Goal: Book appointment/travel/reservation

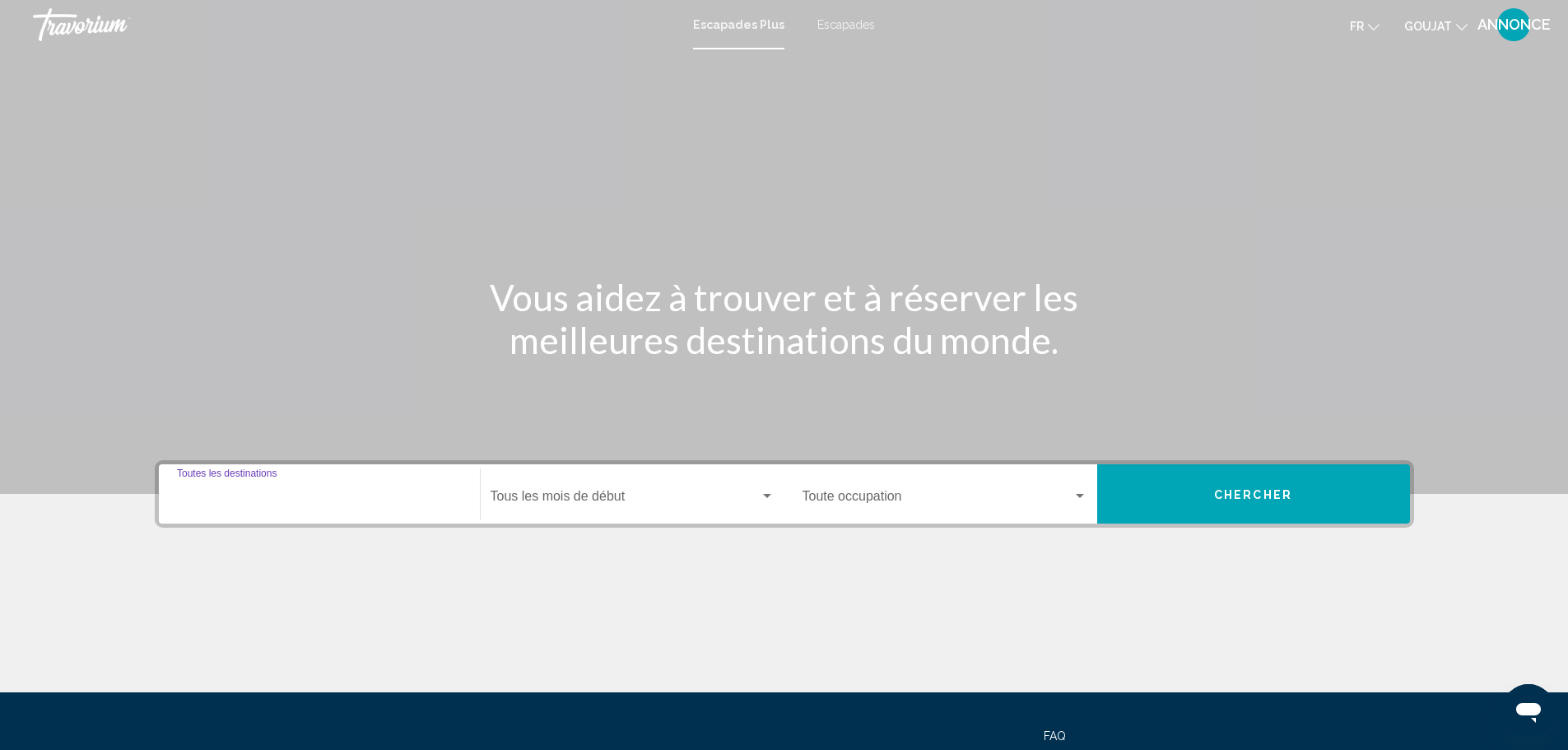
click at [323, 494] on input "Destination Toutes les destinations" at bounding box center [319, 499] width 285 height 14
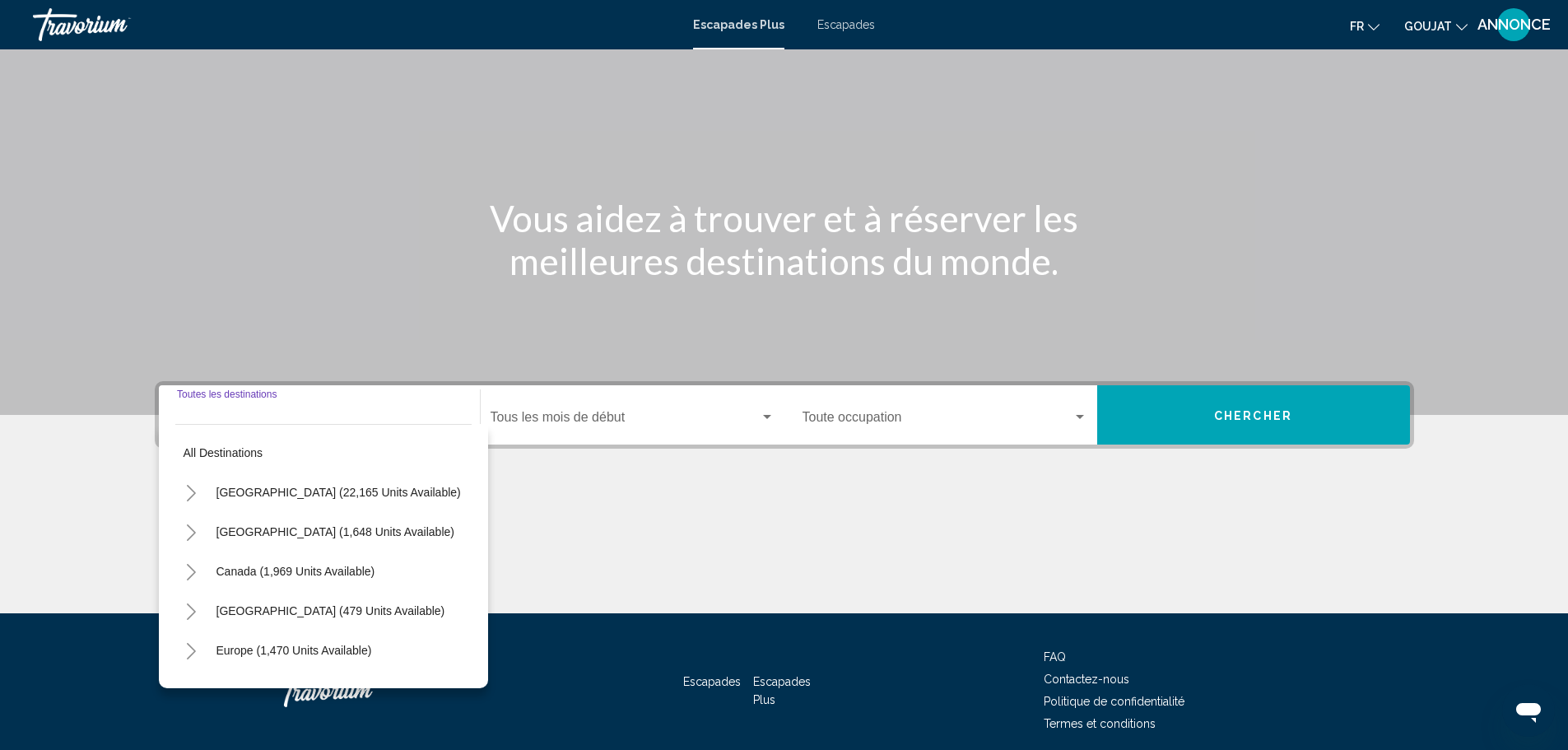
scroll to position [144, 0]
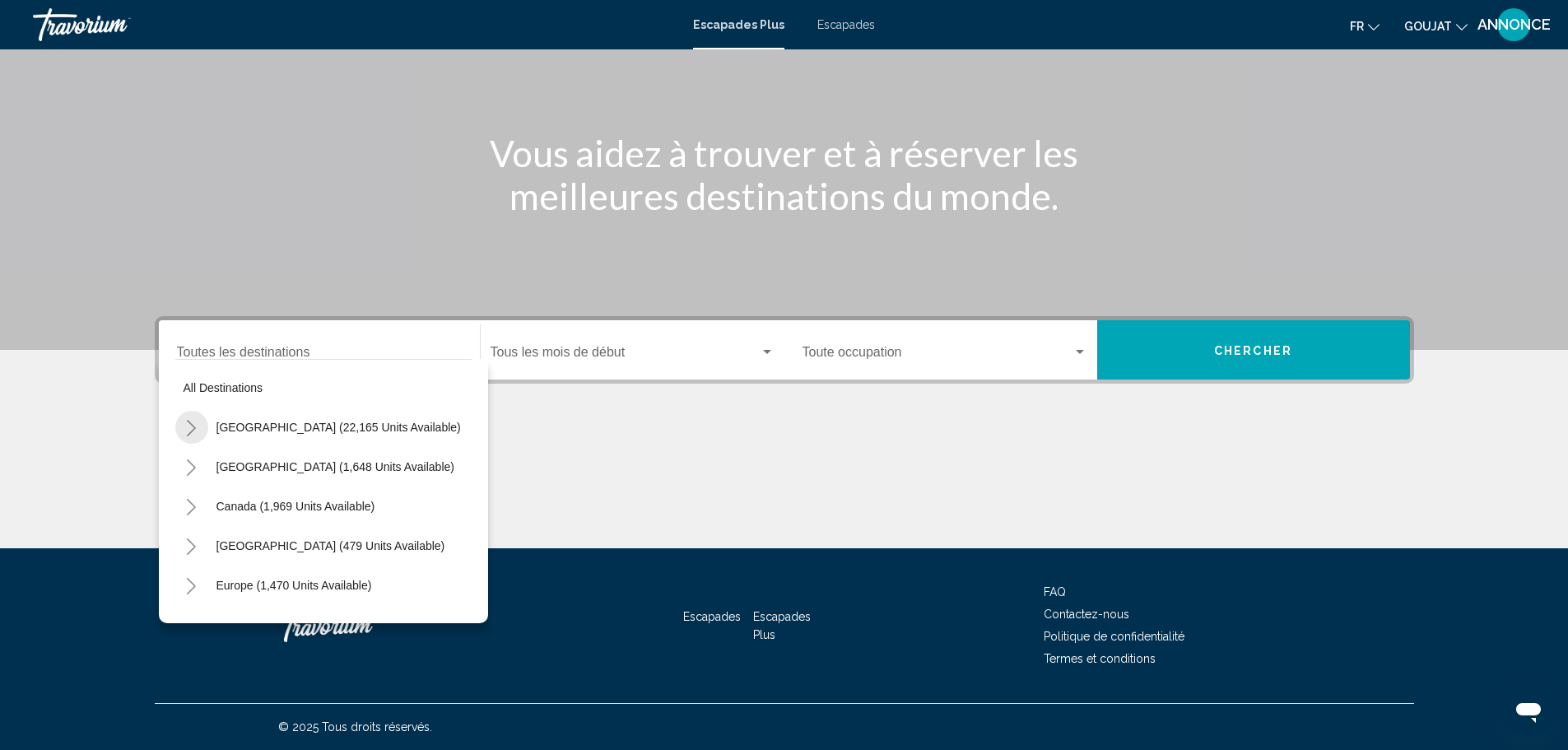
click at [190, 421] on icon "Toggle United States (22,165 units available)" at bounding box center [191, 427] width 12 height 16
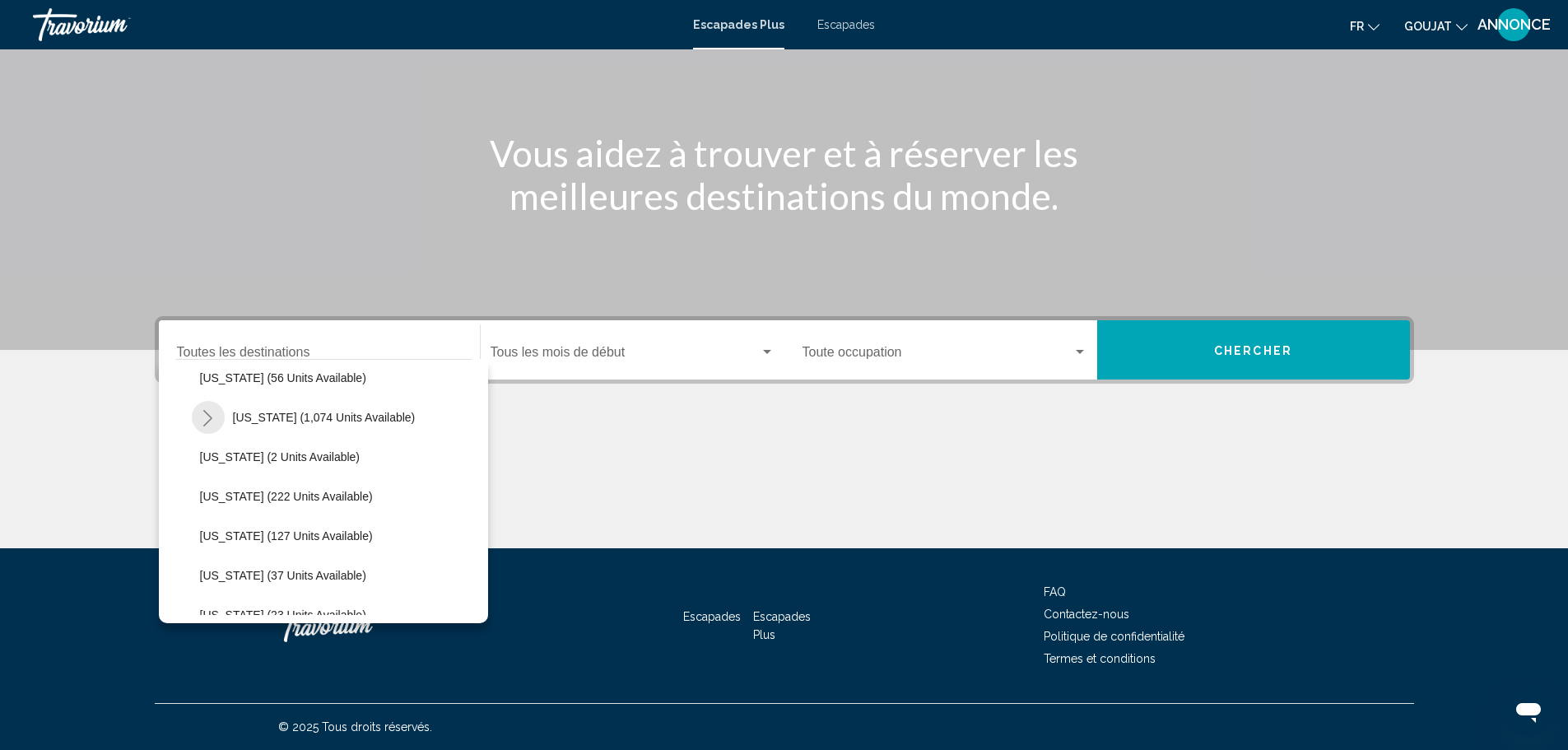
click at [199, 414] on button "Toggle Florida (1,074 units available)" at bounding box center [208, 417] width 33 height 33
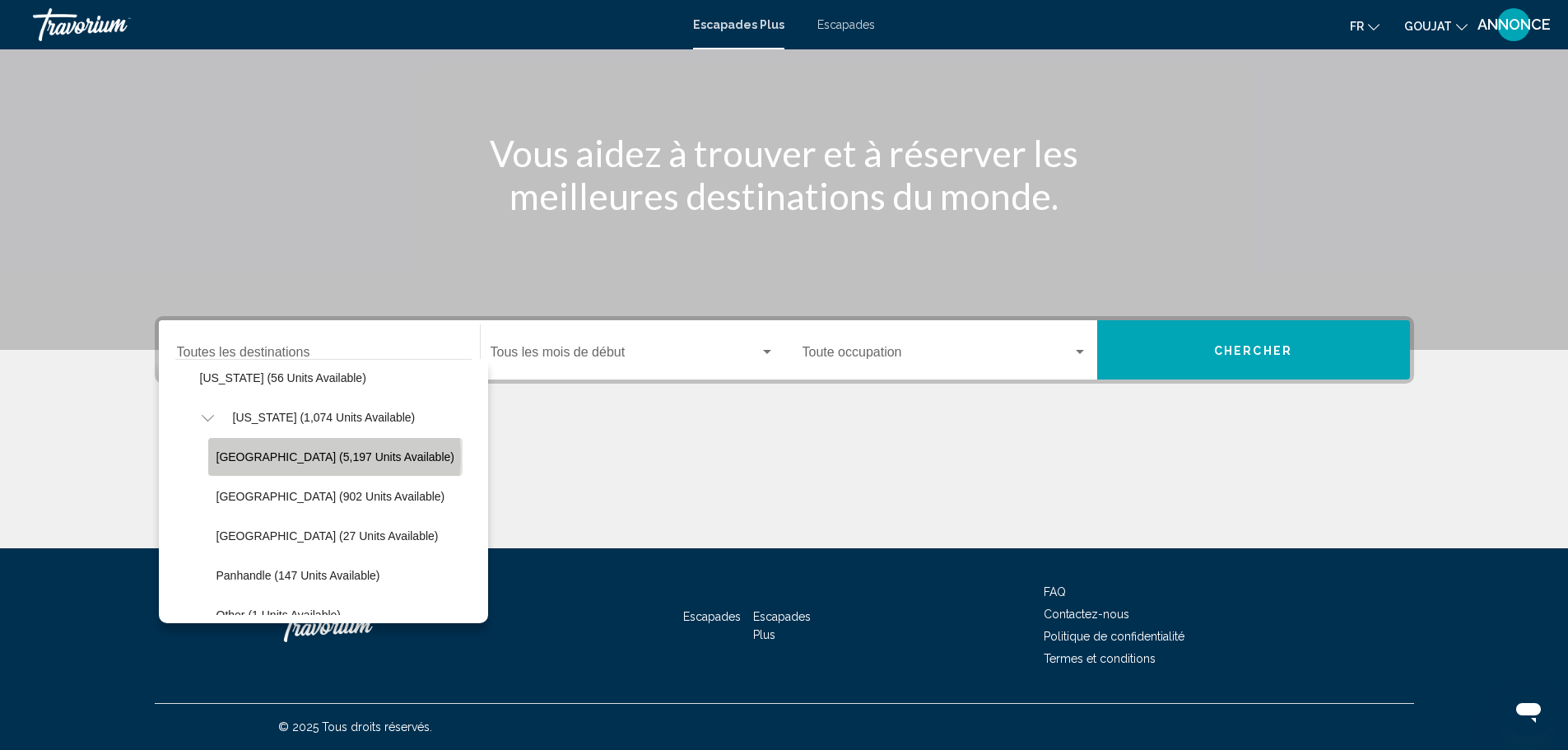
click at [300, 457] on span "[GEOGRAPHIC_DATA] (5,197 units available)" at bounding box center [335, 457] width 238 height 13
type input "**********"
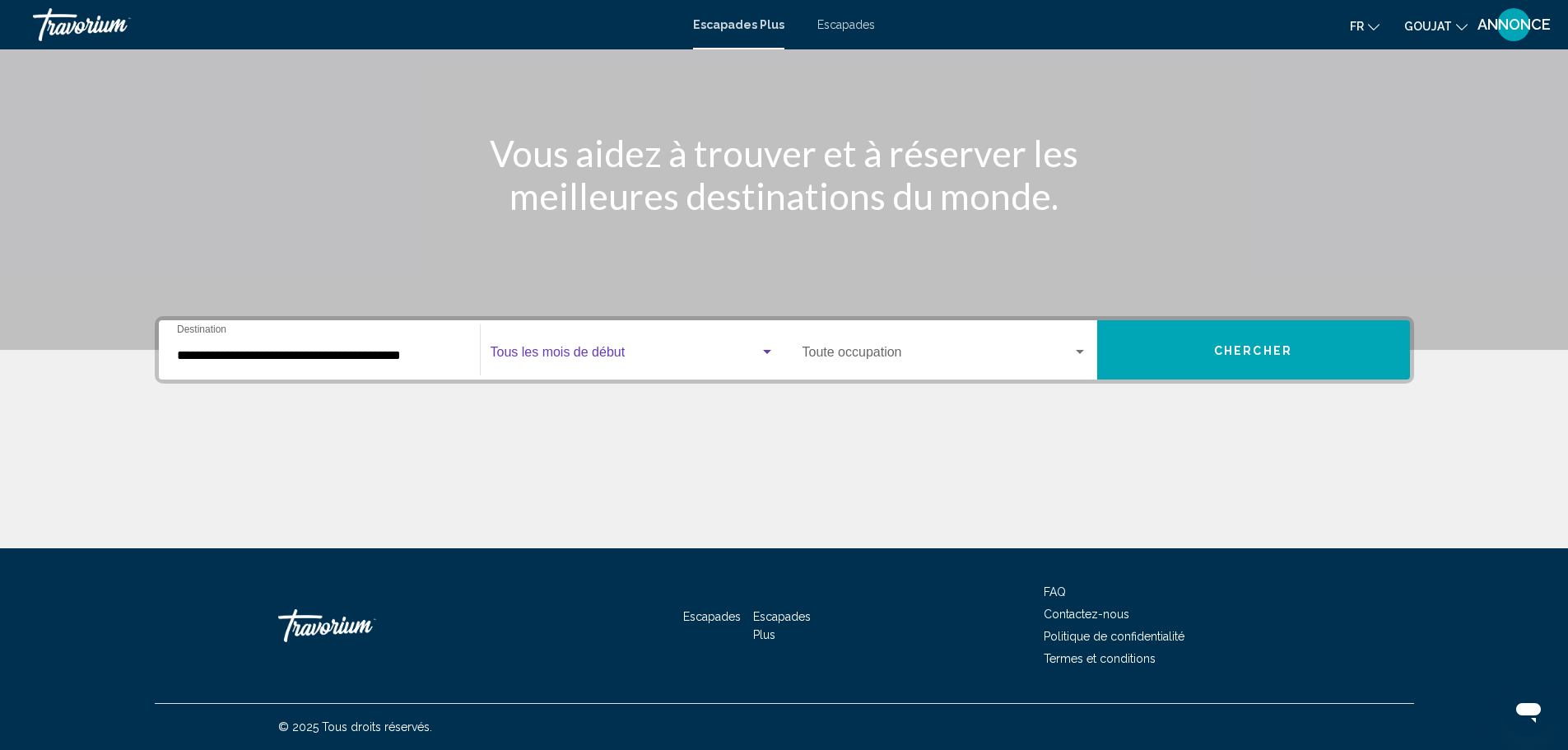
click at [763, 350] on div "Widget de recherche" at bounding box center [767, 351] width 9 height 4
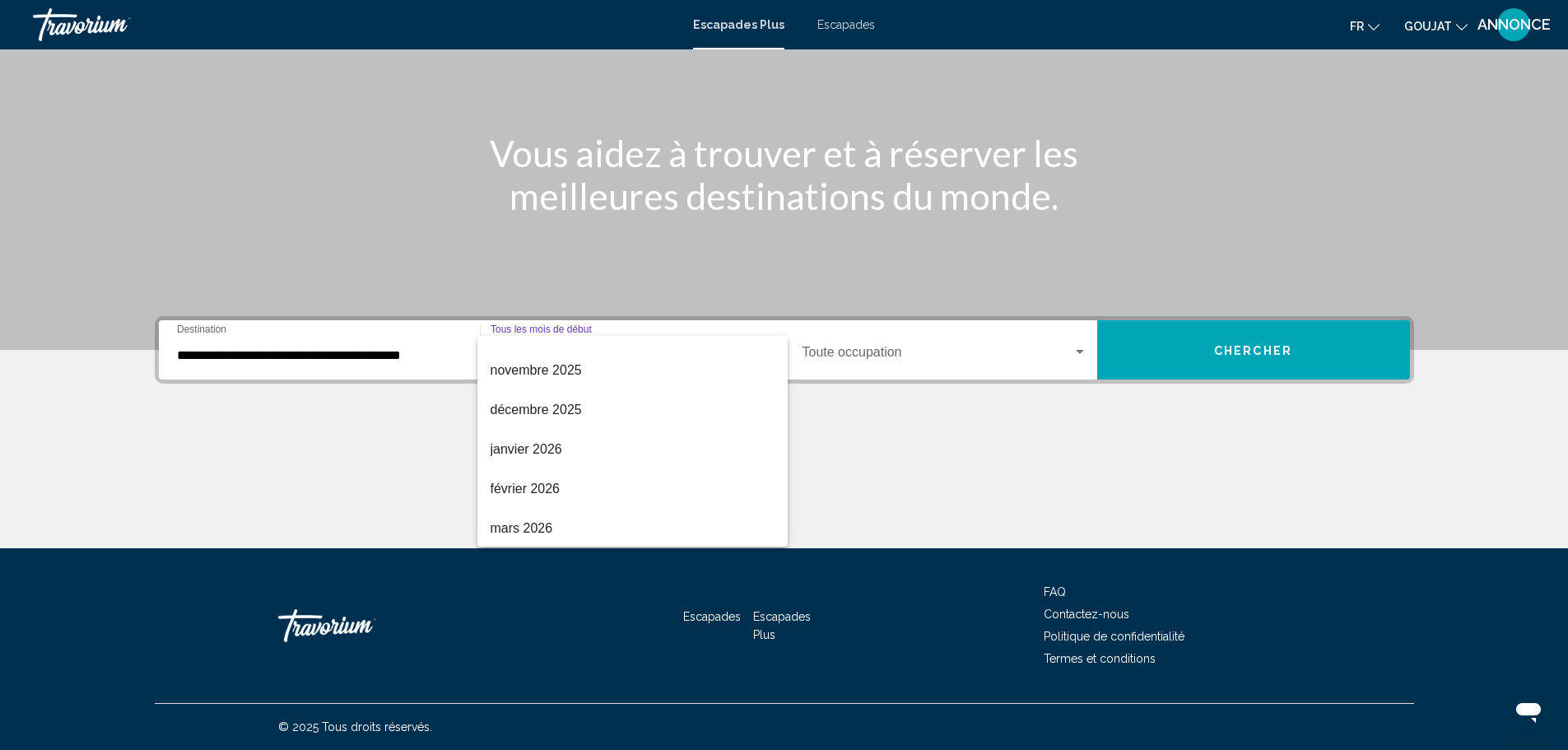
scroll to position [154, 0]
click at [518, 477] on font "février 2026" at bounding box center [525, 477] width 70 height 14
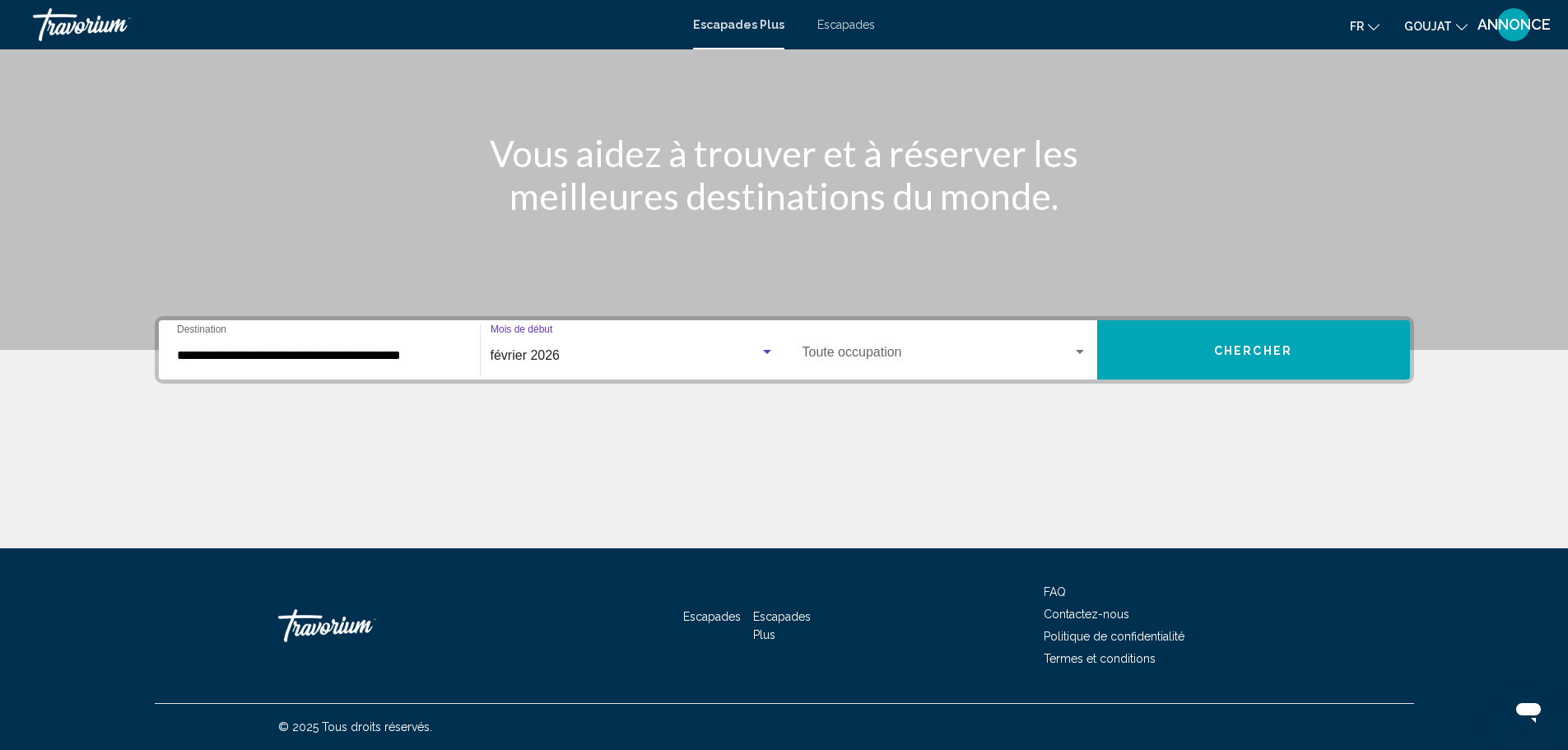
click at [1080, 343] on div "Occupation Toute occupation" at bounding box center [945, 351] width 285 height 52
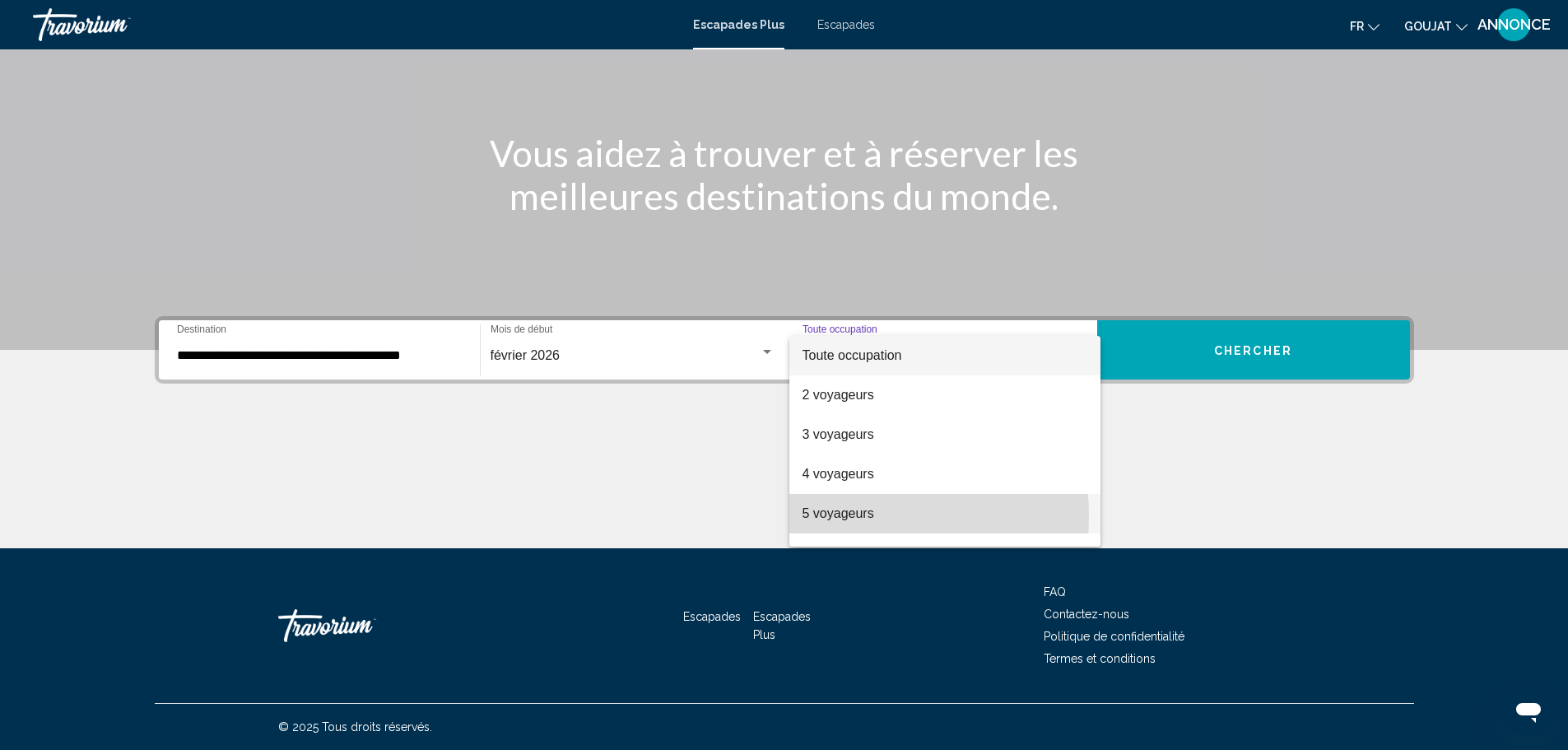
click at [836, 516] on font "5 voyageurs" at bounding box center [838, 513] width 72 height 14
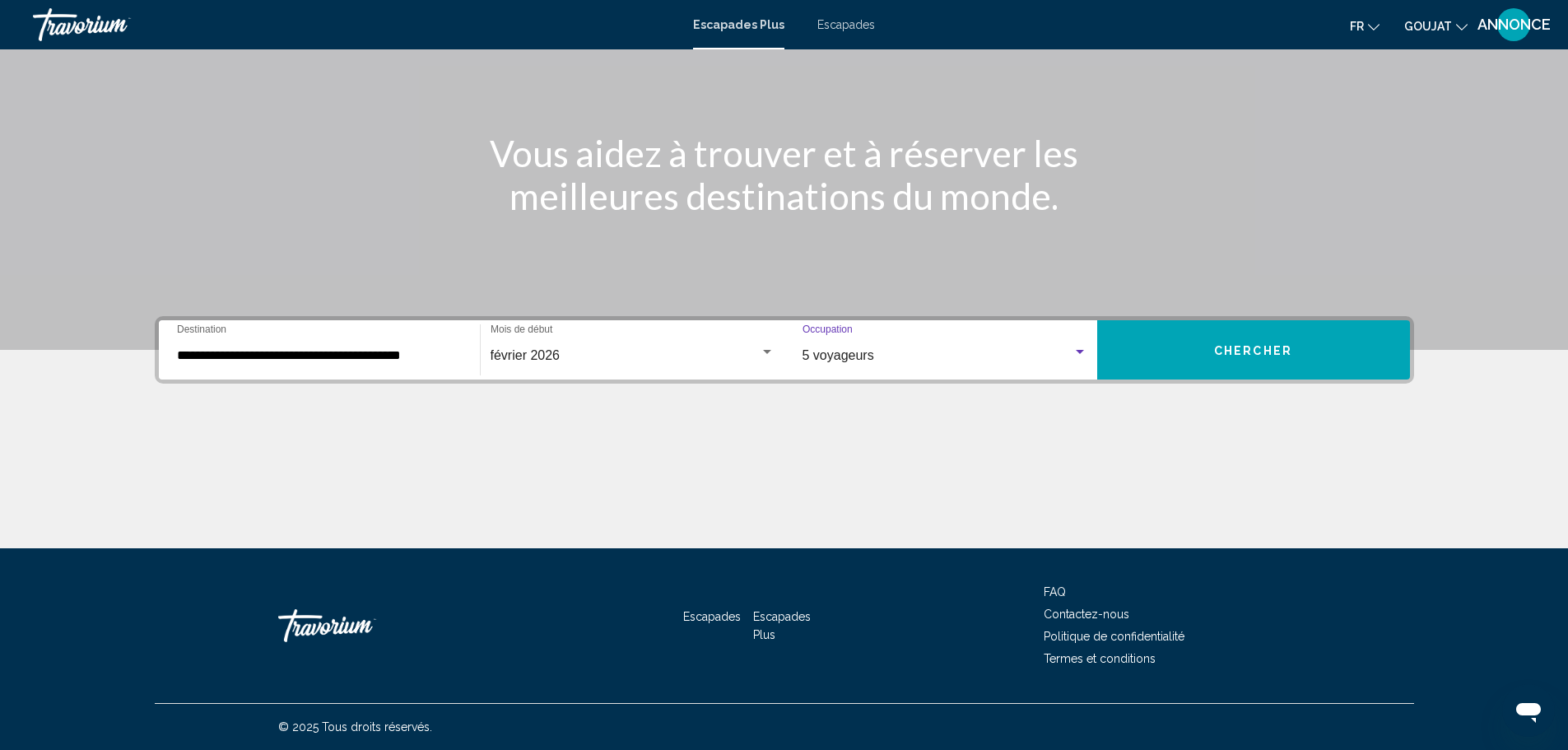
click at [1236, 354] on font "Chercher" at bounding box center [1252, 351] width 78 height 13
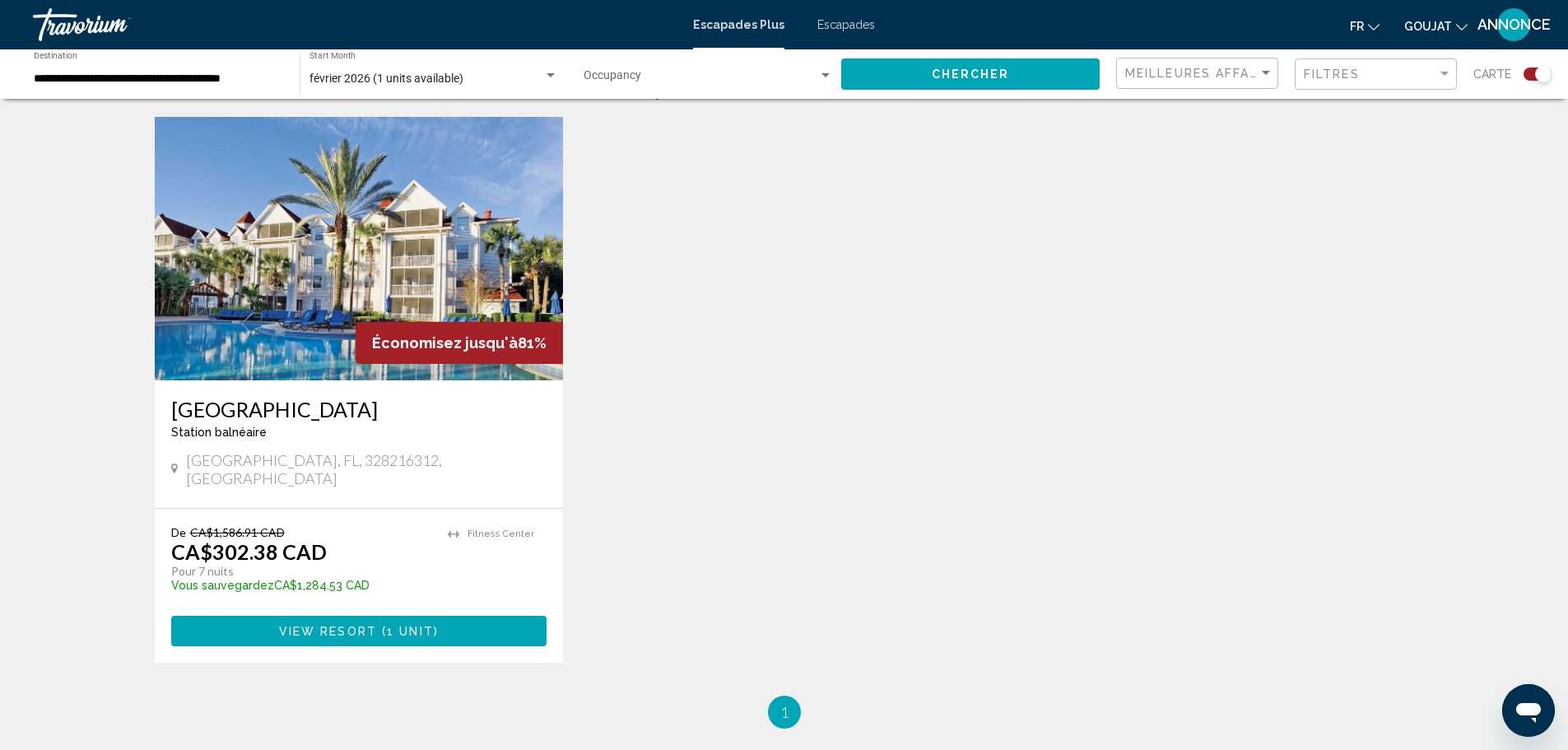
scroll to position [659, 0]
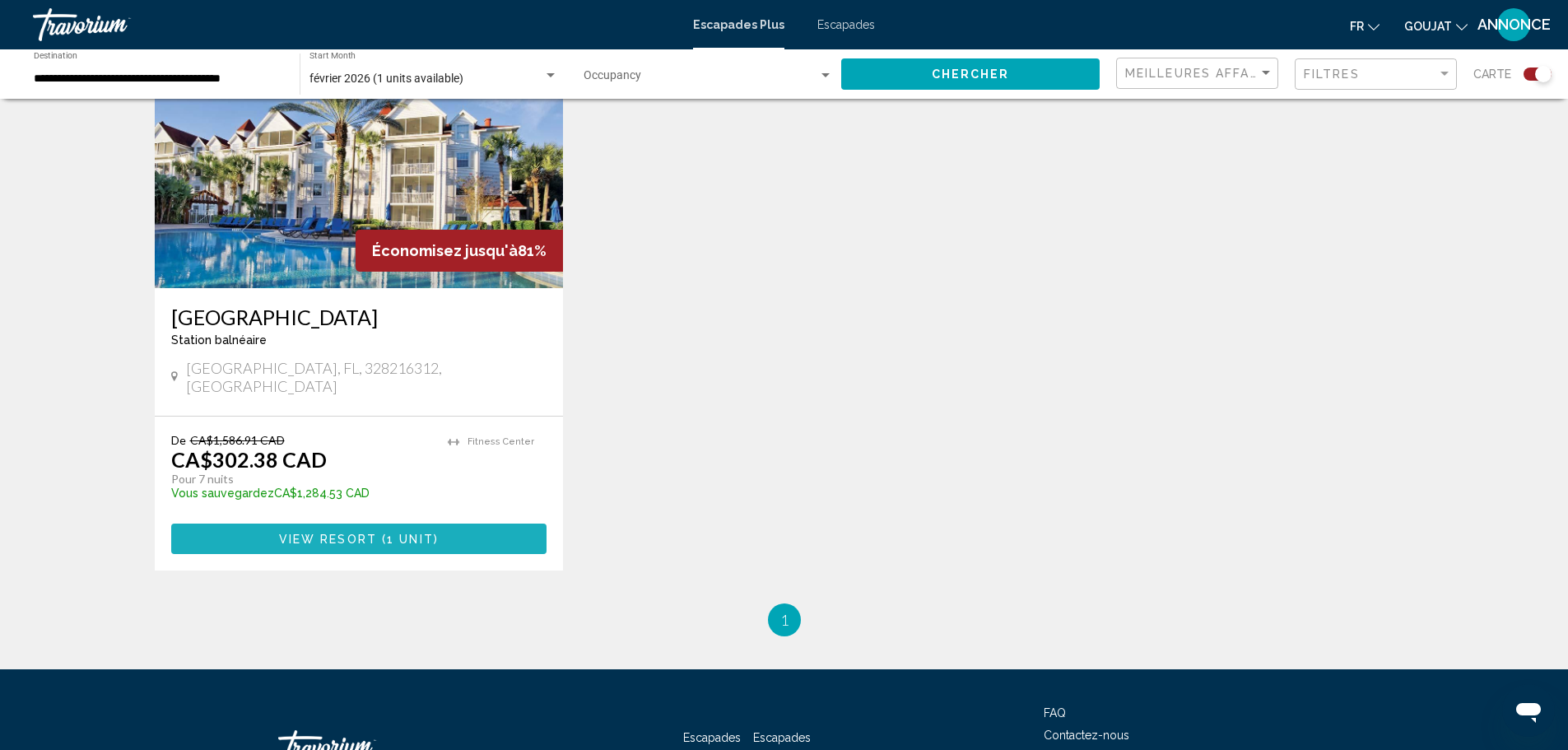
click at [349, 533] on span "View Resort" at bounding box center [328, 540] width 98 height 13
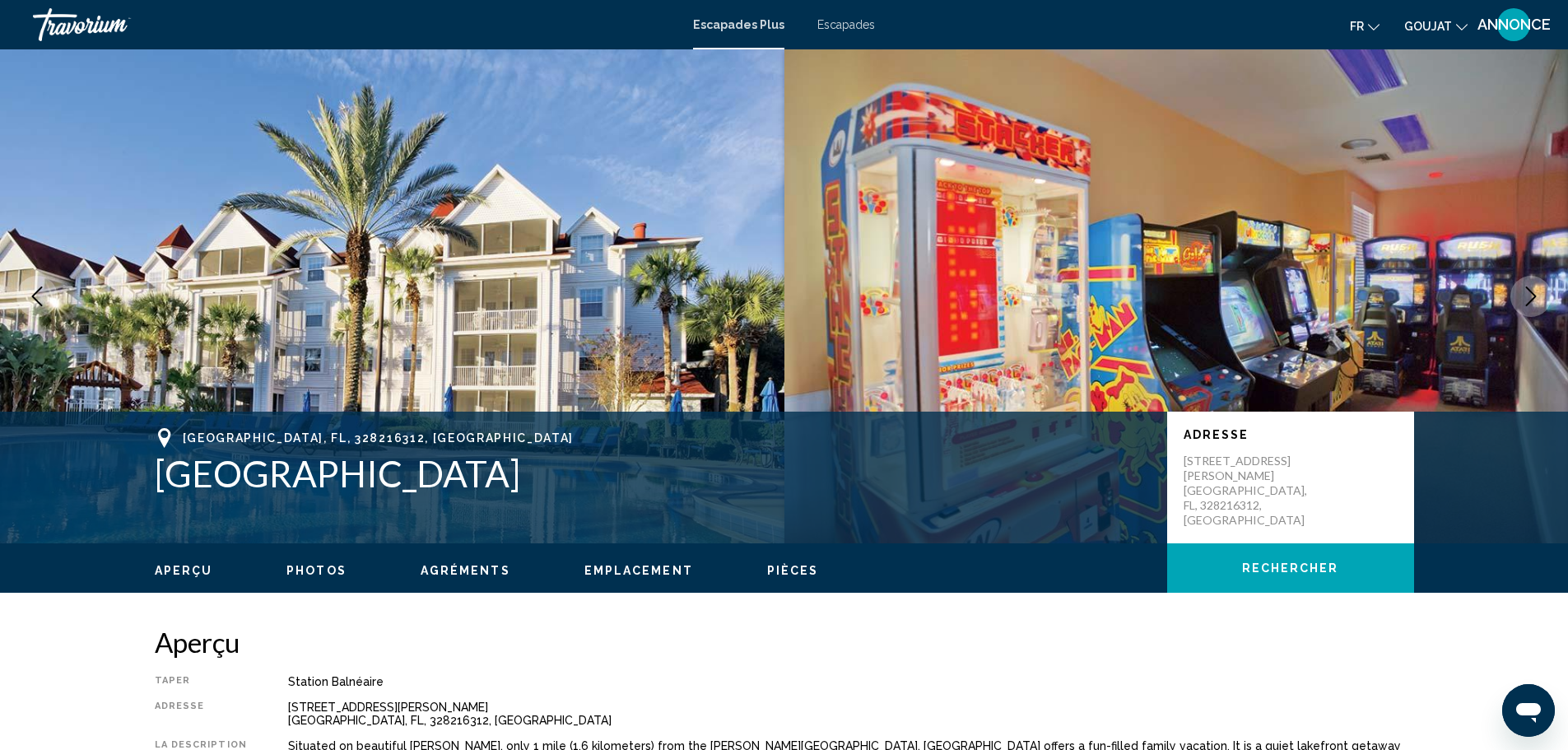
click at [1375, 28] on icon "Changer de langue" at bounding box center [1374, 27] width 12 height 7
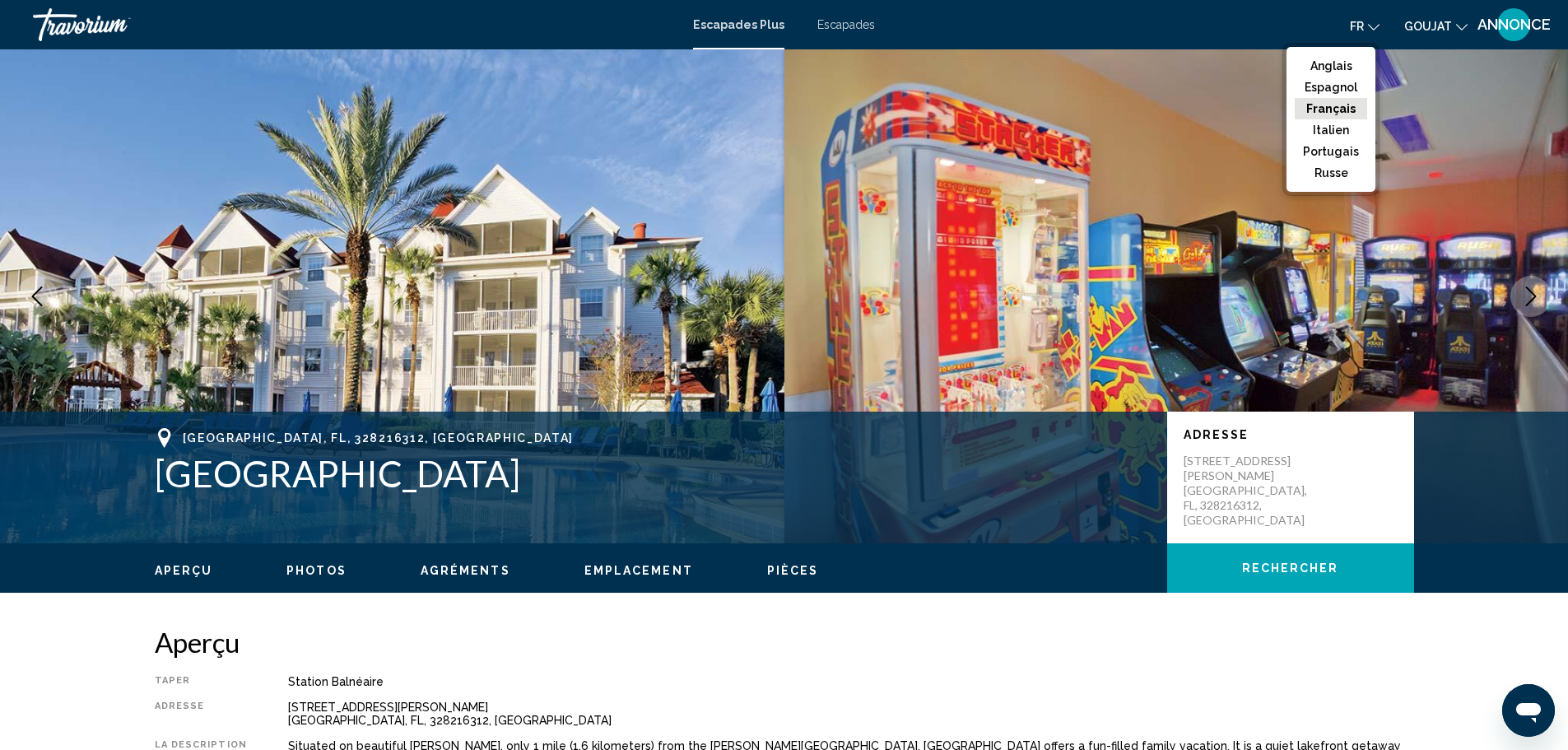
click at [1329, 111] on font "Français" at bounding box center [1330, 109] width 49 height 13
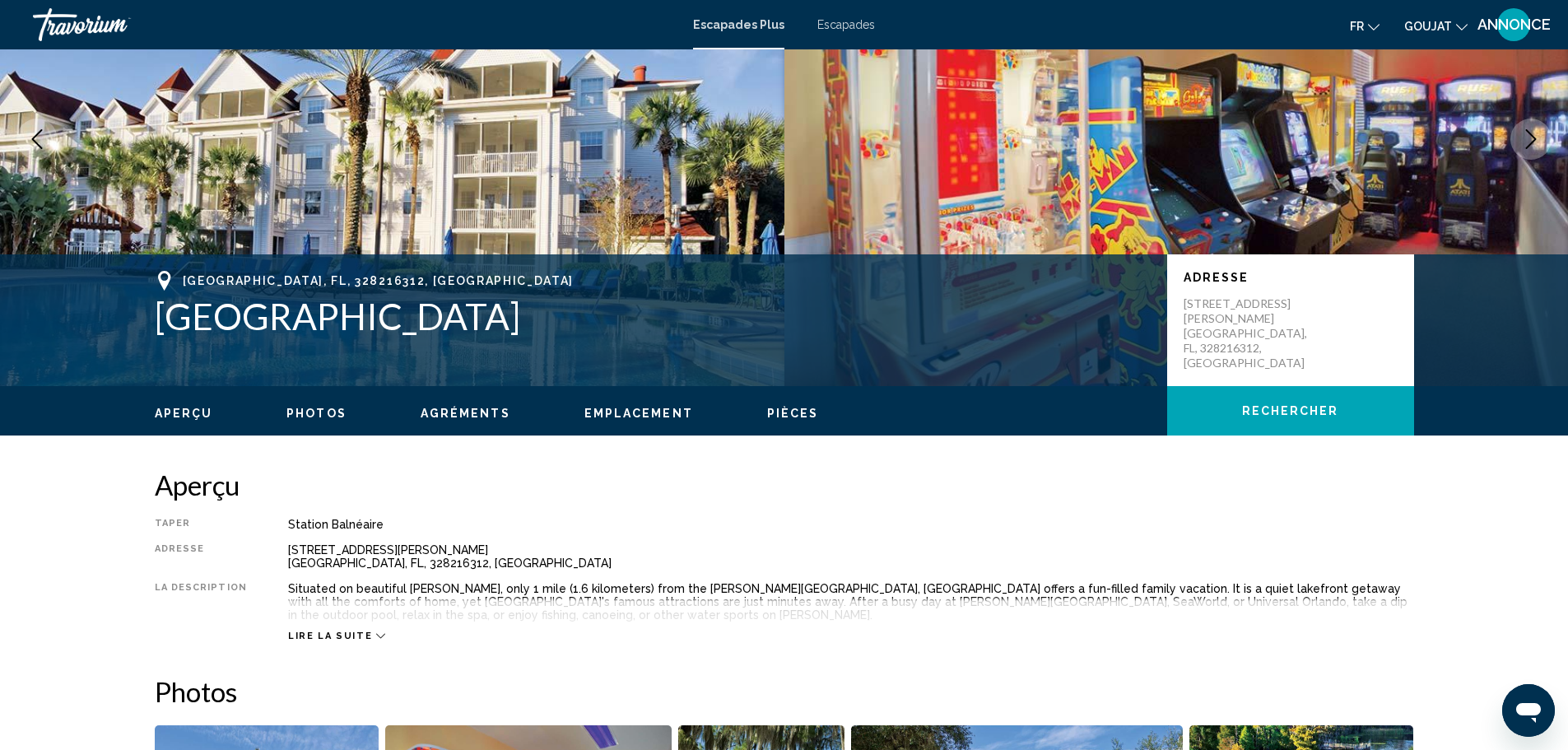
scroll to position [247, 0]
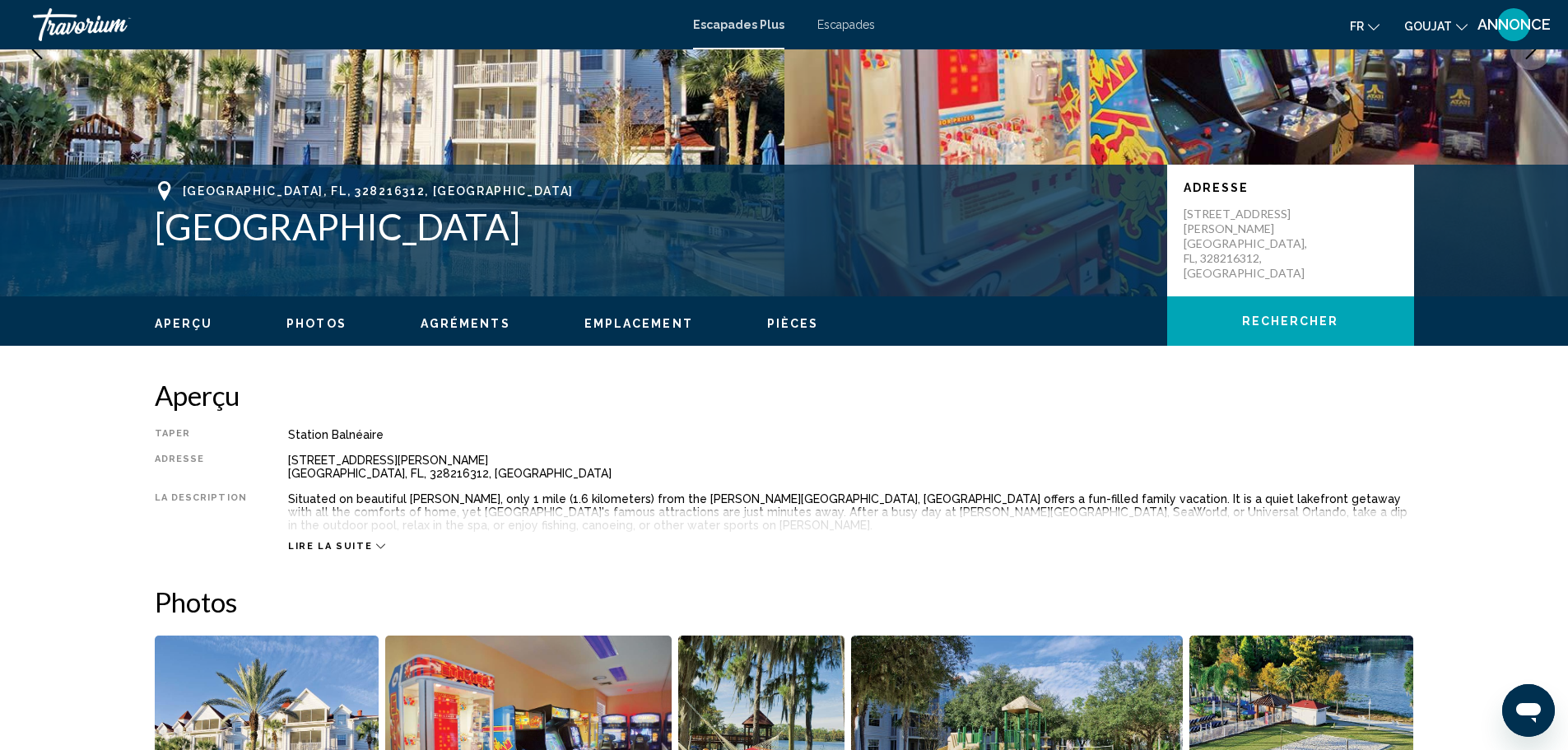
click at [356, 544] on span "Lire la suite" at bounding box center [329, 545] width 84 height 11
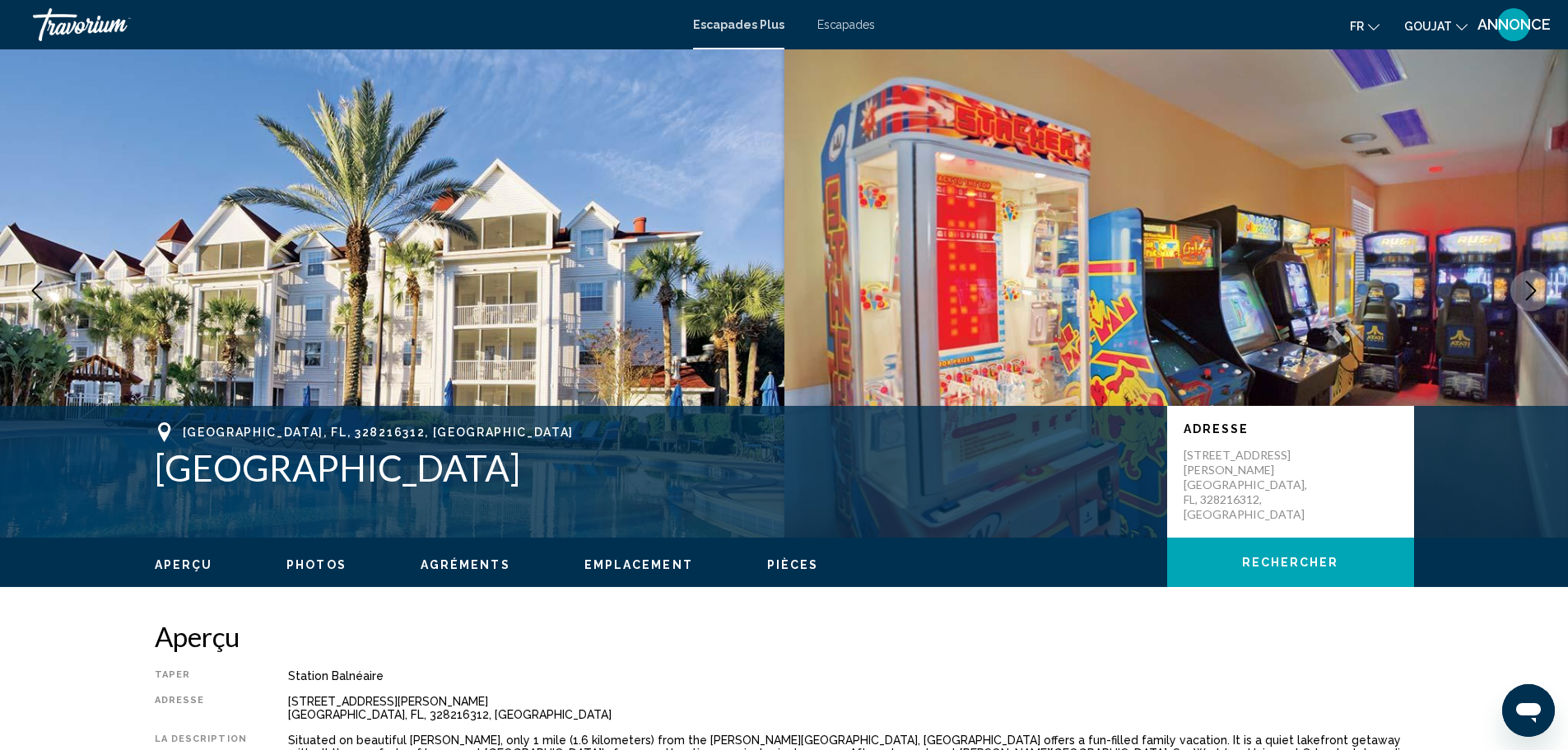
scroll to position [0, 0]
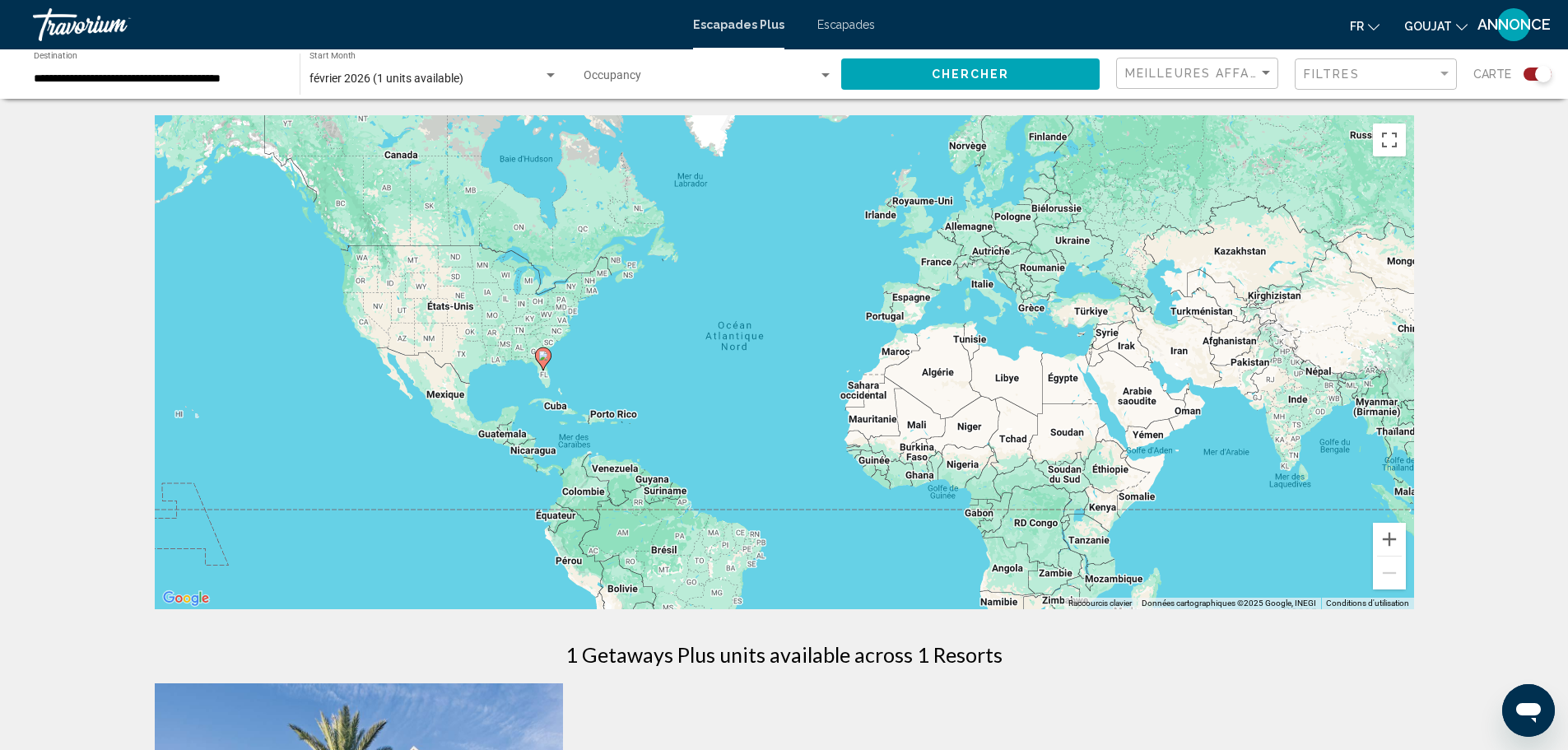
click at [822, 72] on div "Search widget" at bounding box center [825, 76] width 14 height 13
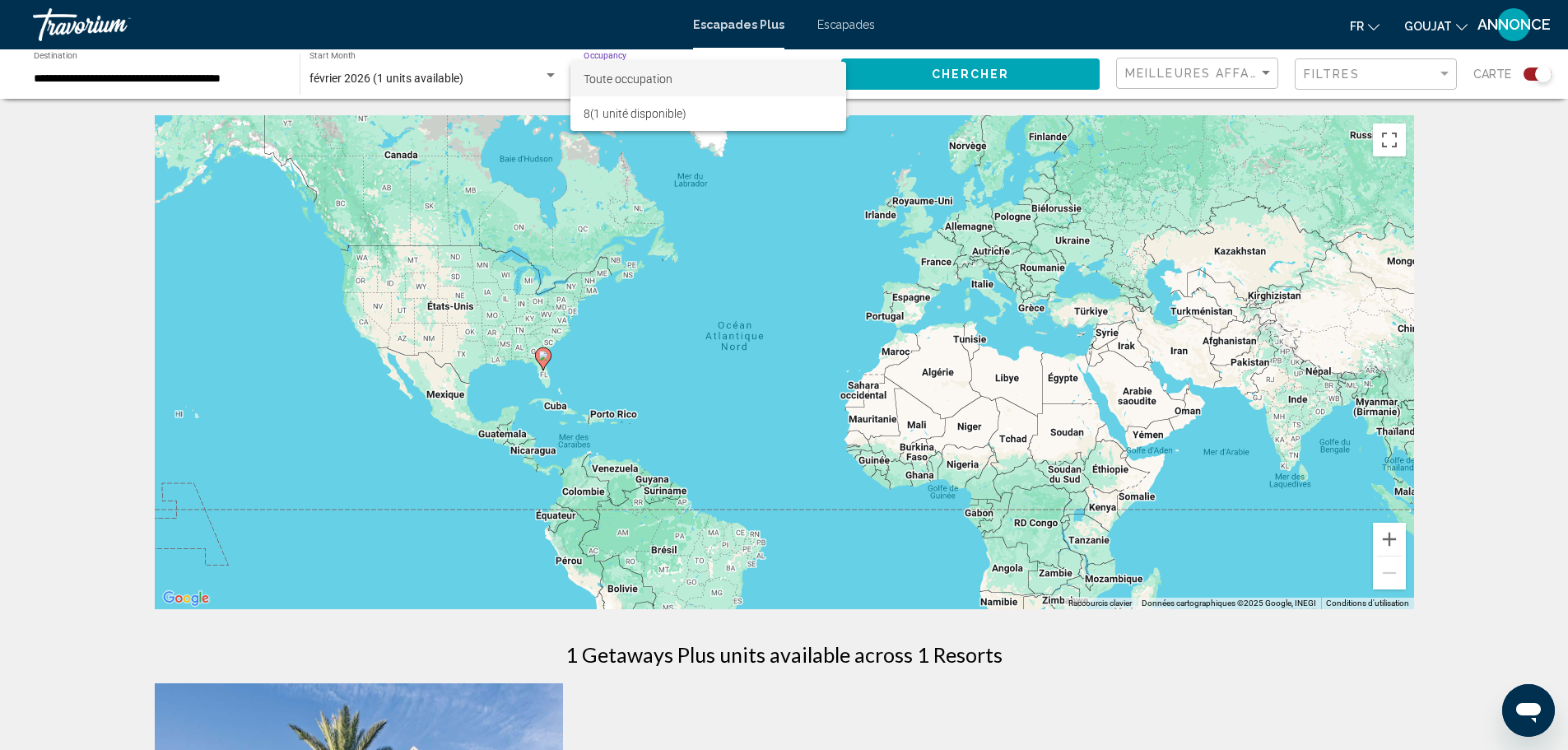
click at [444, 78] on div at bounding box center [784, 375] width 1568 height 750
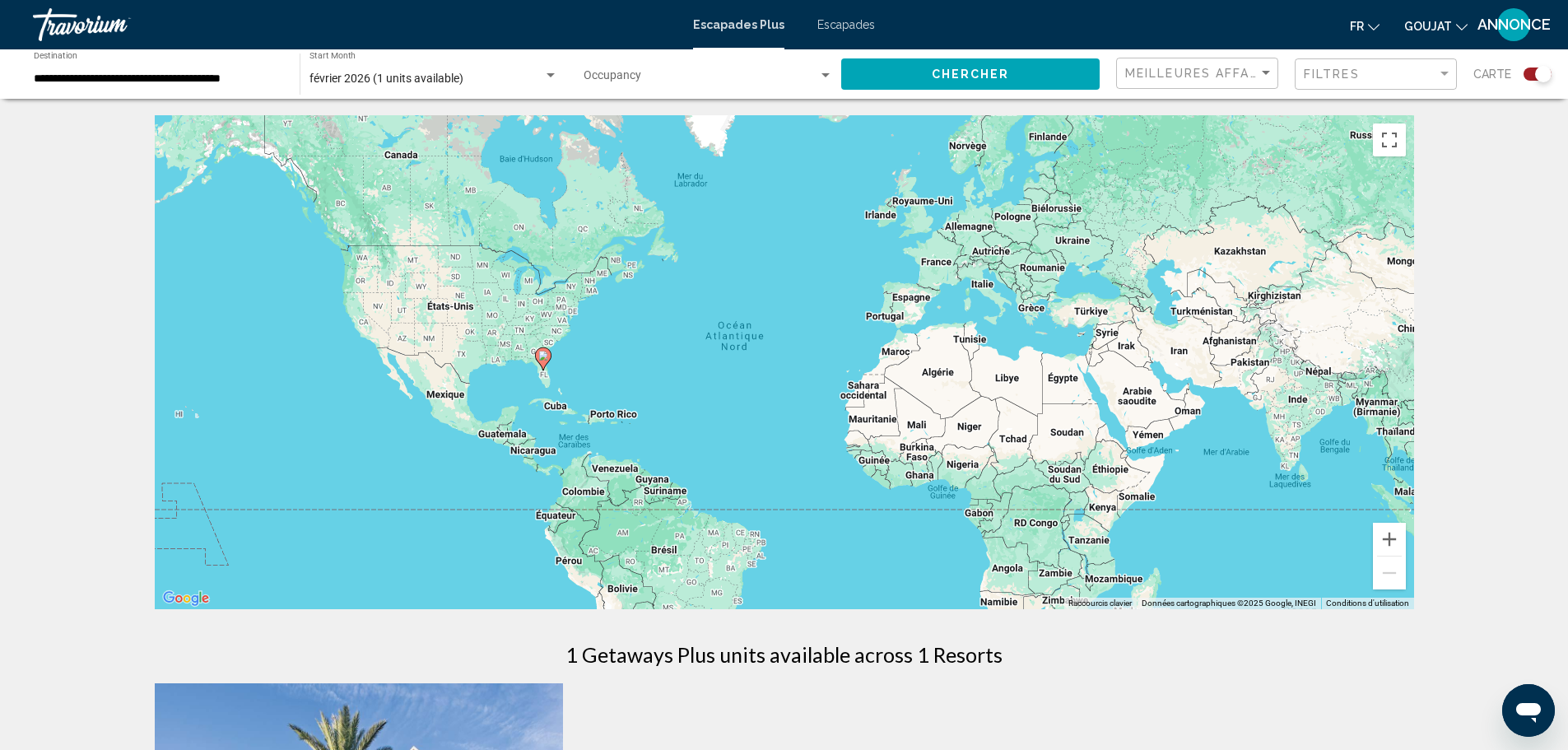
click at [546, 73] on div "Search widget" at bounding box center [550, 75] width 9 height 4
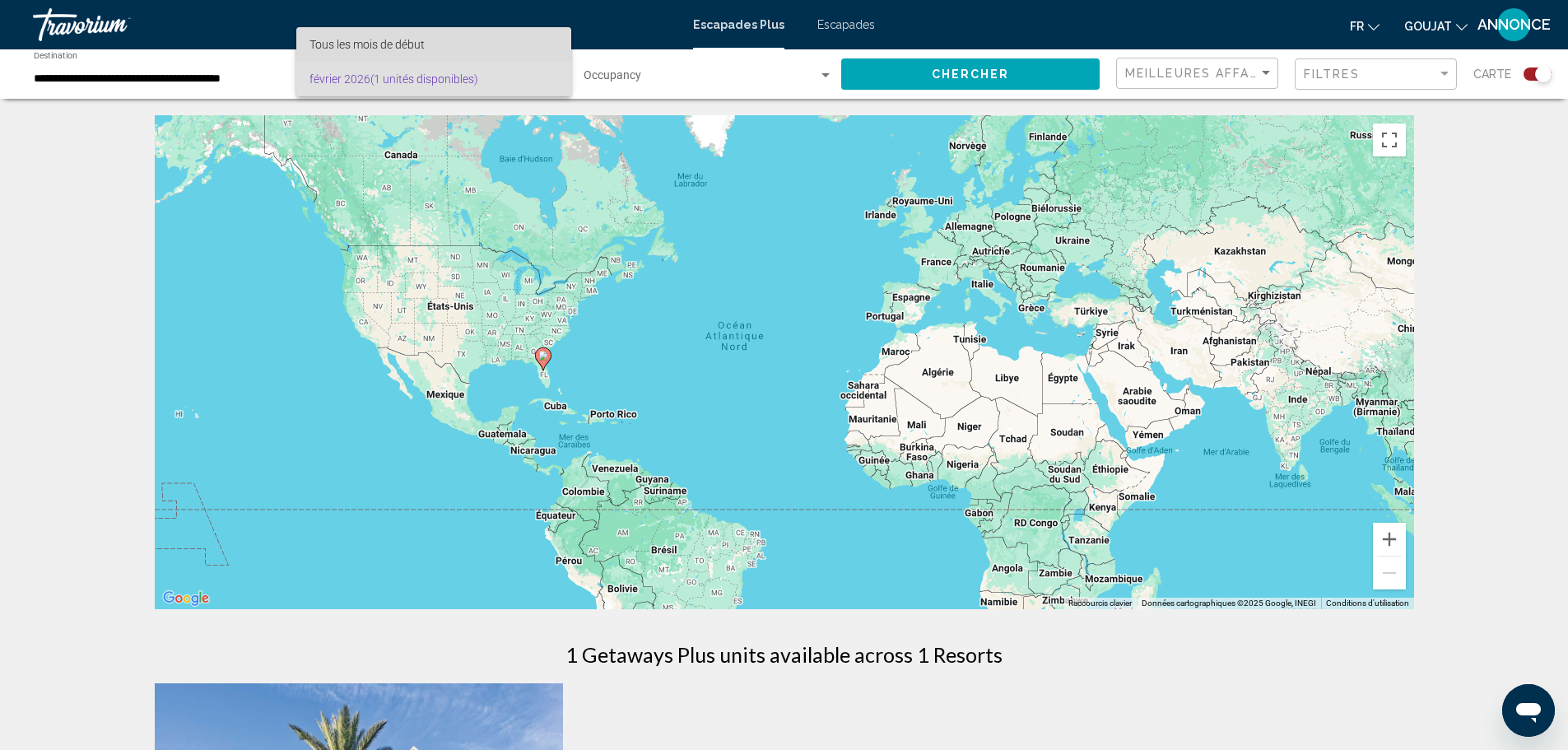
click at [441, 40] on span "Tous les mois de début" at bounding box center [433, 44] width 249 height 35
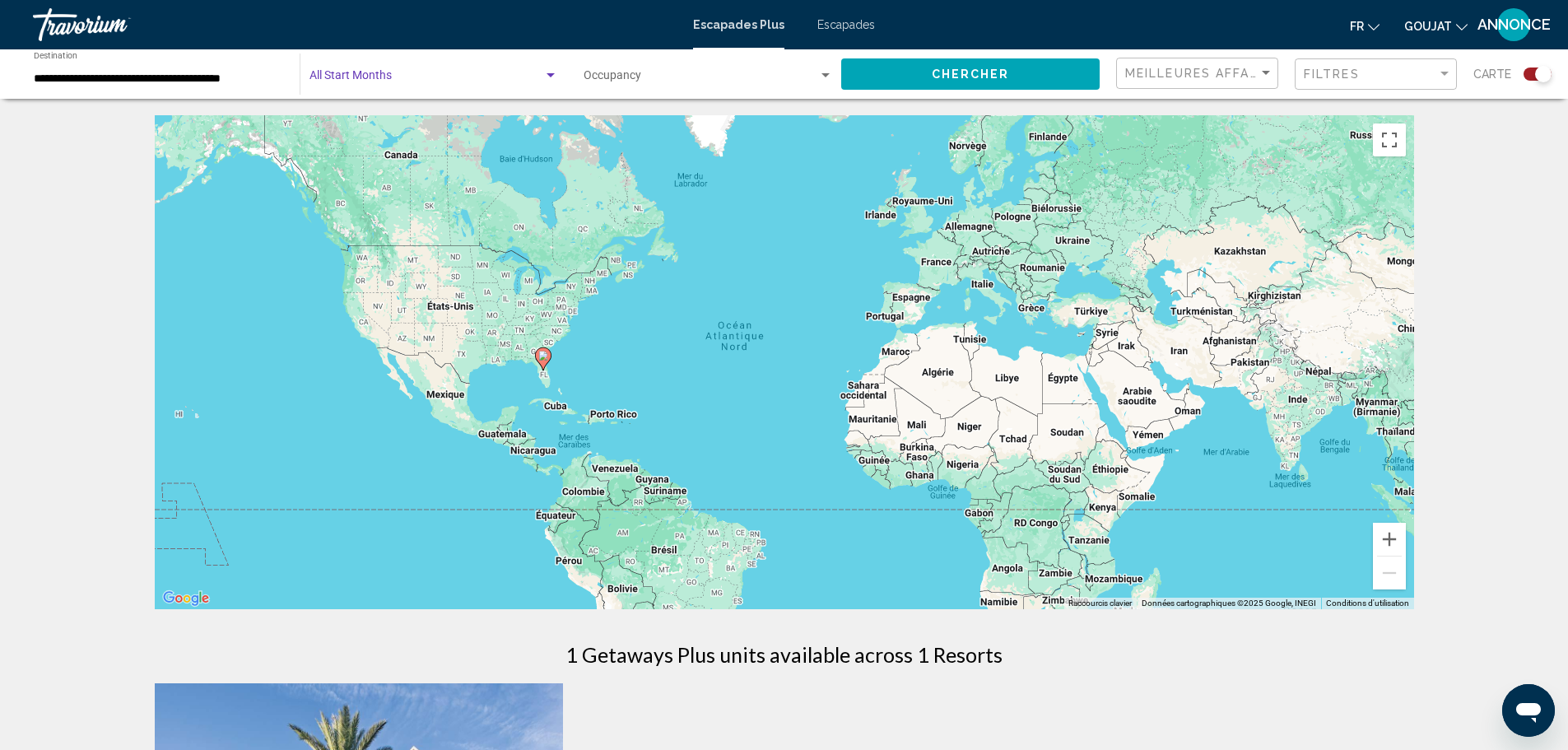
click at [544, 78] on div "Search widget" at bounding box center [550, 76] width 14 height 13
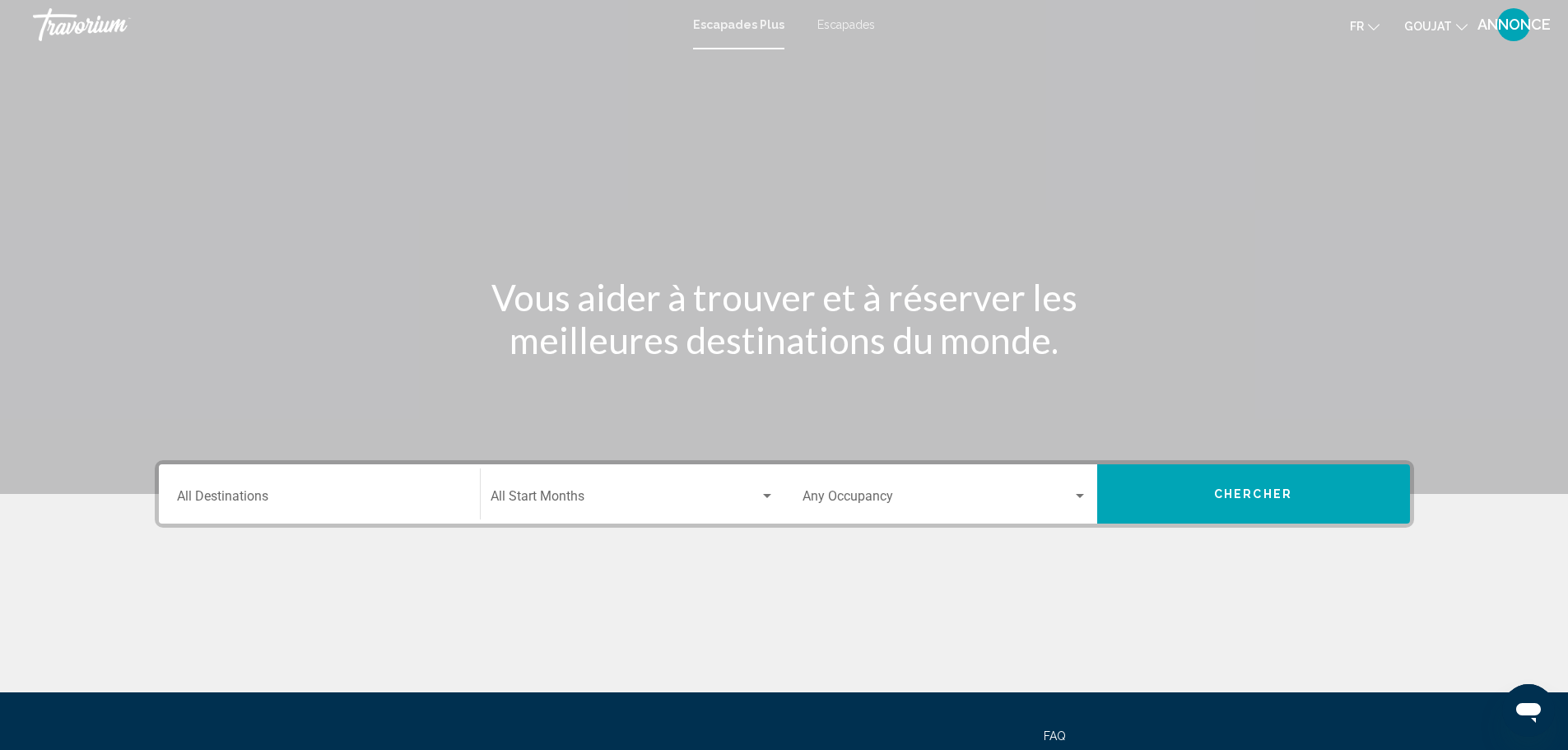
click at [1376, 24] on icon "Changer de langue" at bounding box center [1374, 27] width 12 height 12
click at [1346, 101] on button "Français" at bounding box center [1330, 109] width 72 height 21
click at [268, 501] on input "Destination All Destinations" at bounding box center [319, 499] width 285 height 14
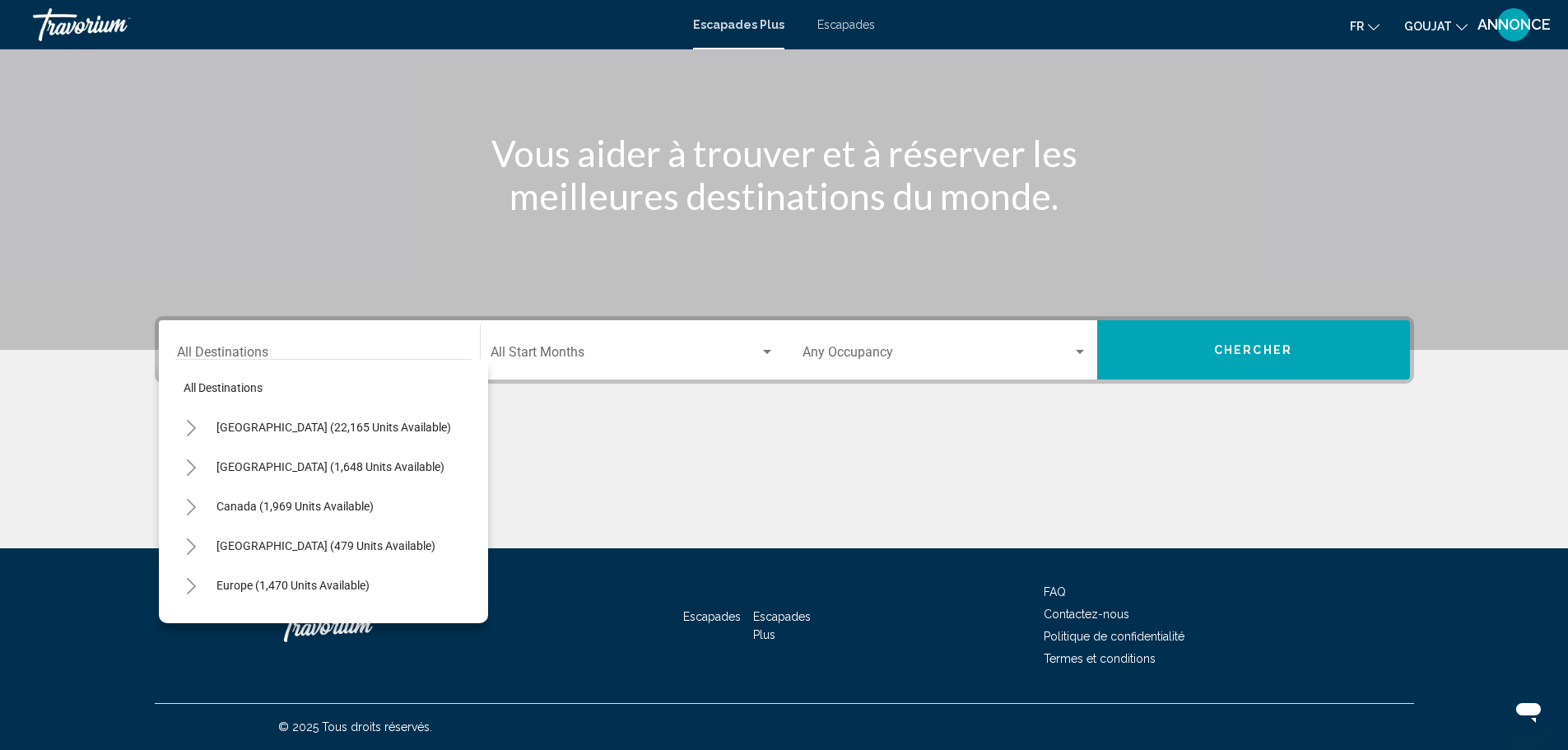
scroll to position [22, 0]
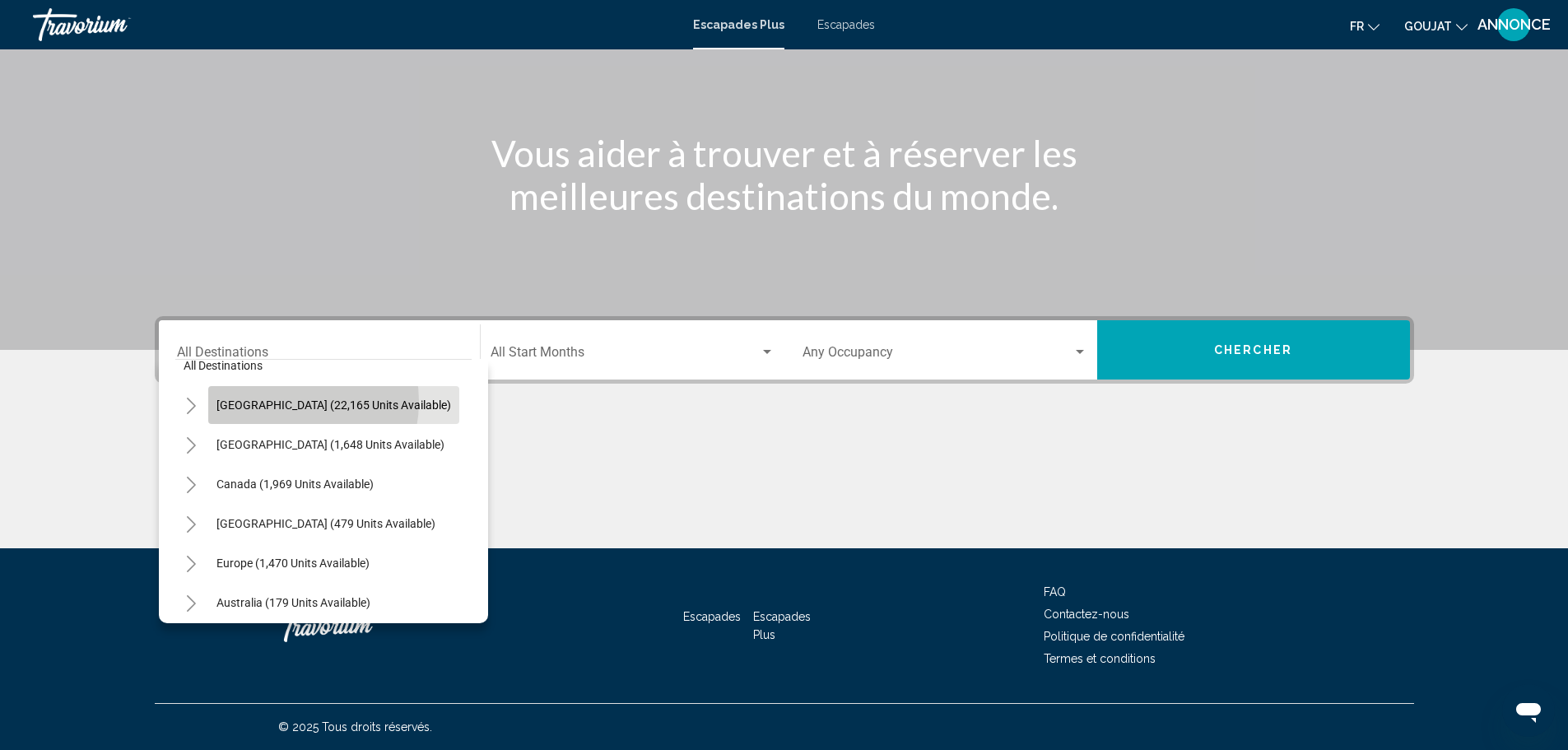
click at [286, 401] on span "[GEOGRAPHIC_DATA] (22,165 units available)" at bounding box center [333, 405] width 234 height 13
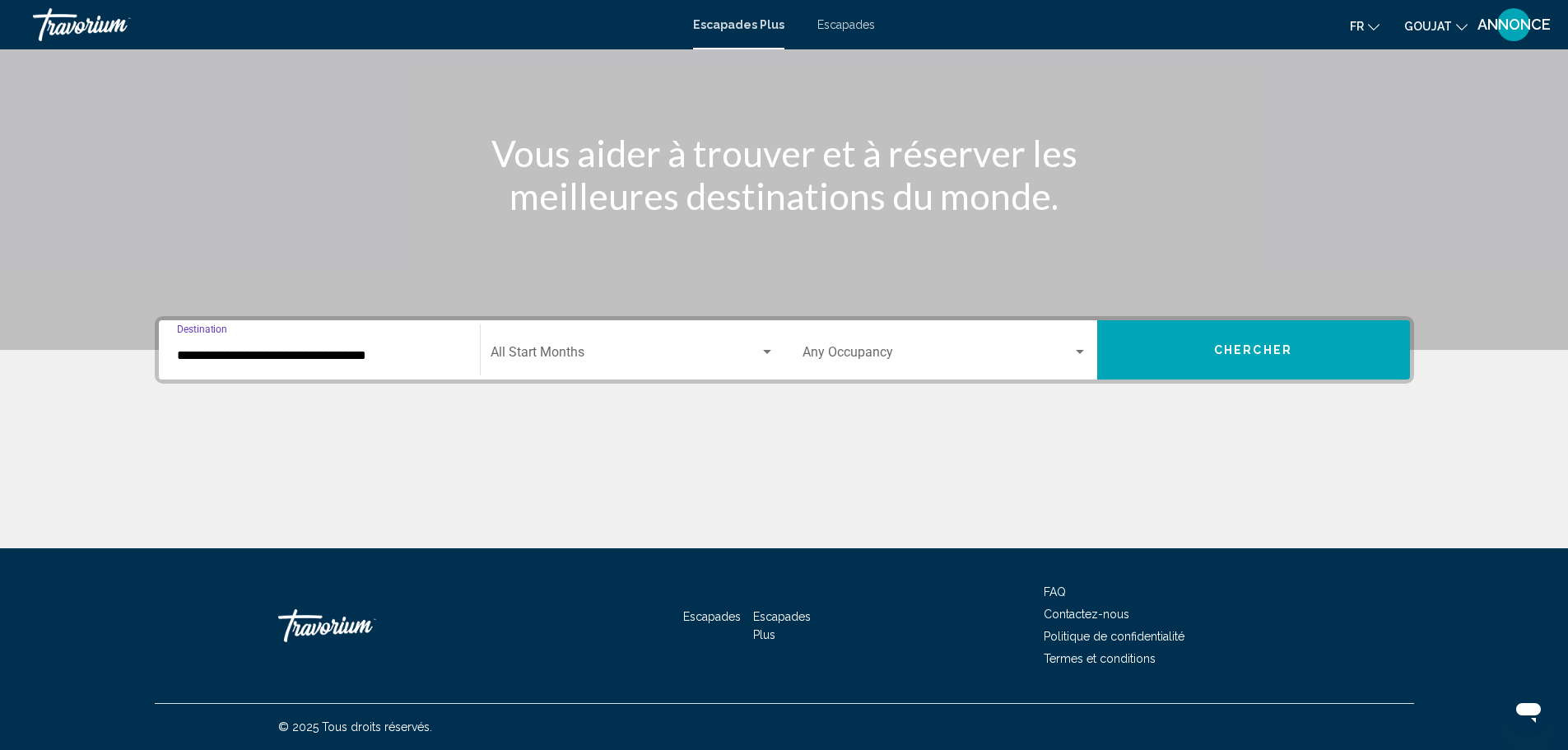
click at [380, 359] on input "**********" at bounding box center [319, 355] width 285 height 14
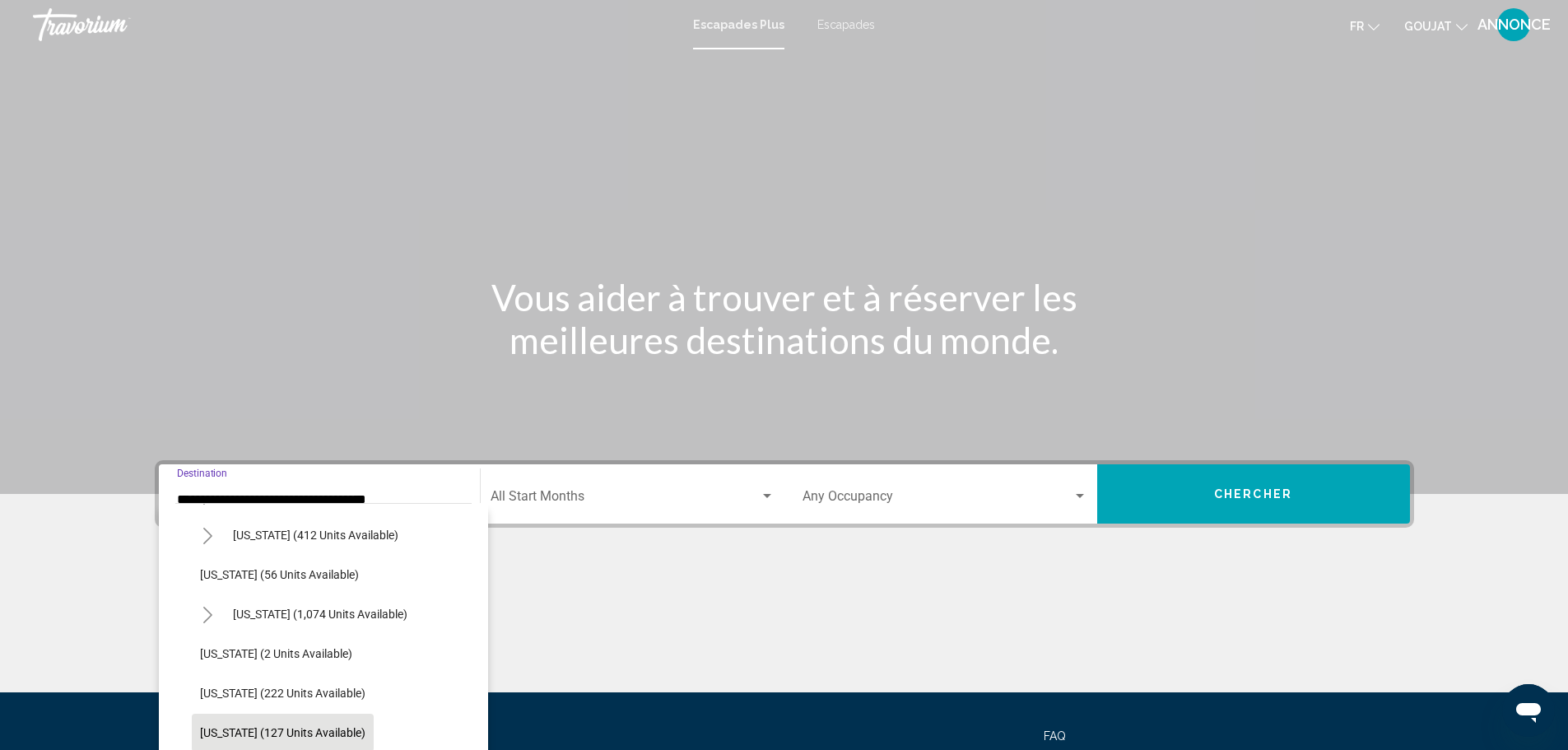
scroll to position [164, 0]
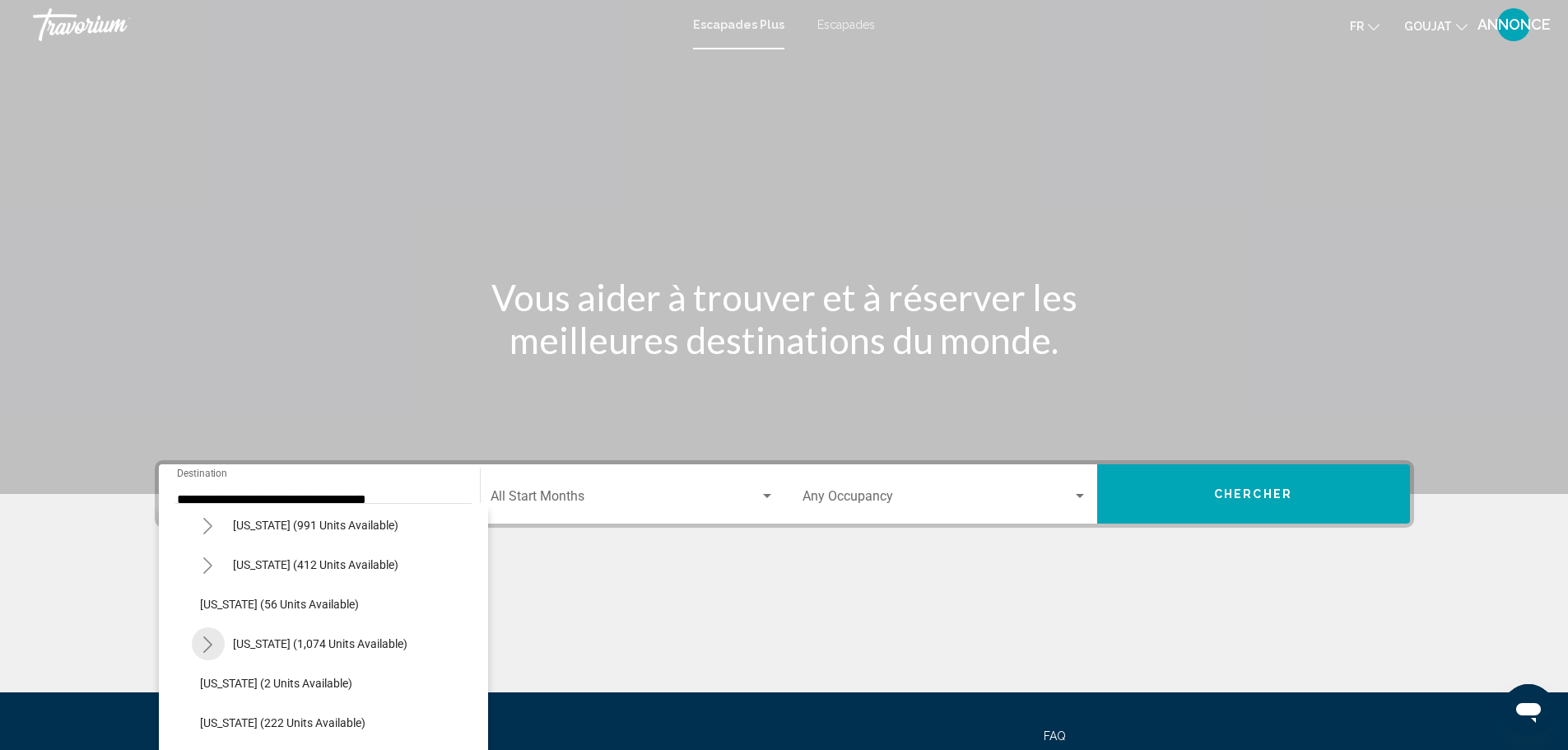
click at [199, 638] on button "Toggle Florida (1,074 units available)" at bounding box center [208, 643] width 33 height 33
click at [242, 685] on span "[GEOGRAPHIC_DATA] (5,197 units available)" at bounding box center [329, 684] width 228 height 13
type input "**********"
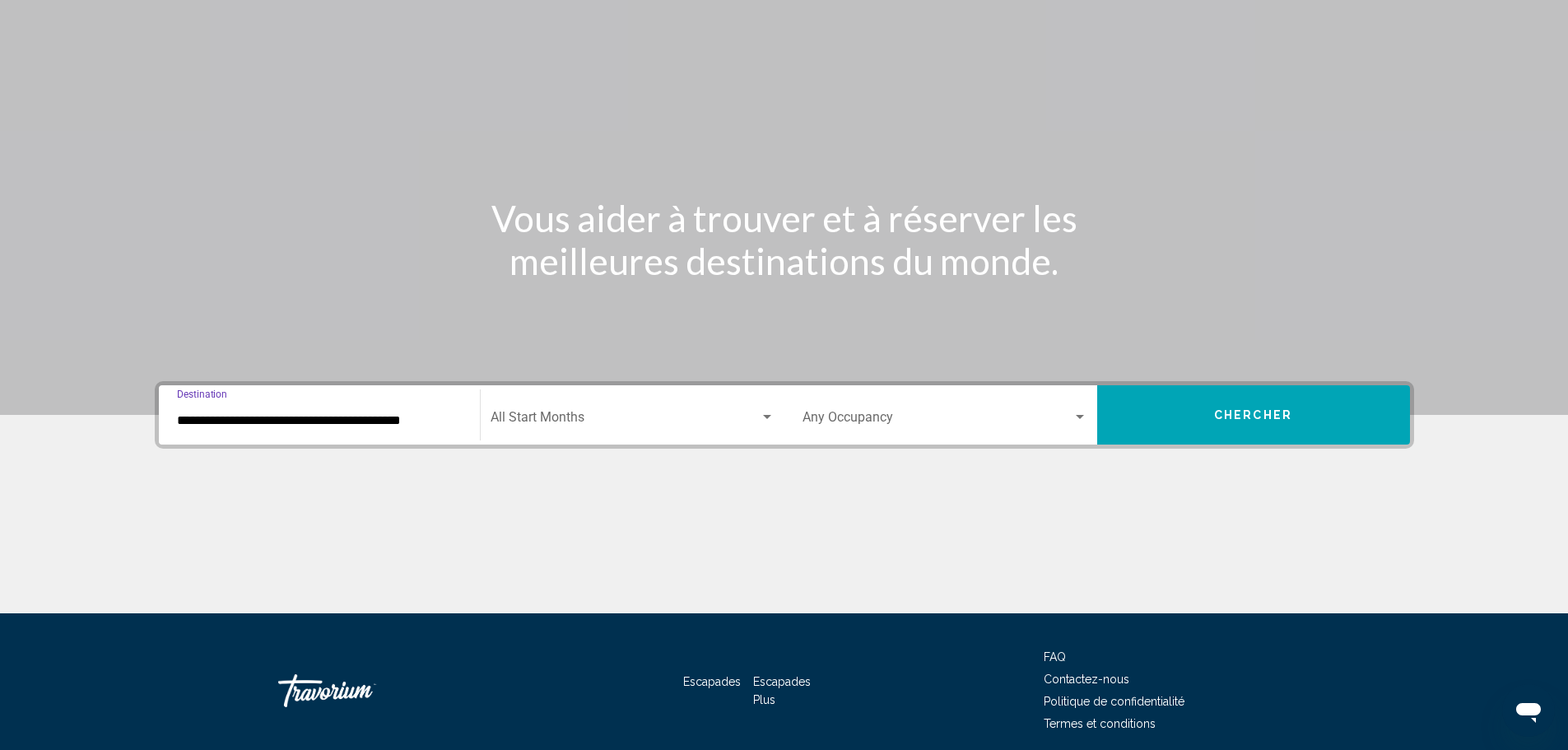
scroll to position [144, 0]
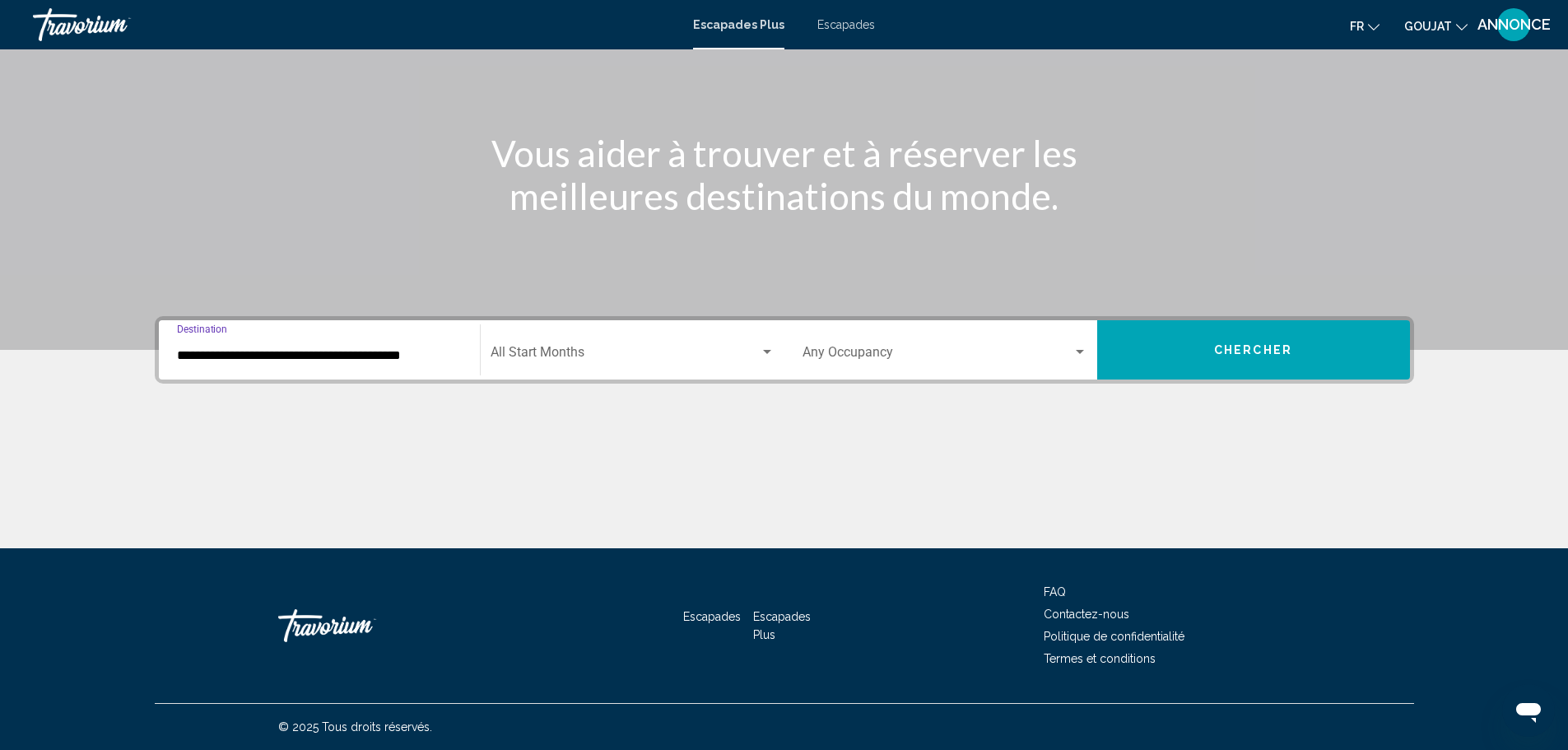
click at [764, 346] on div "Search widget" at bounding box center [766, 352] width 14 height 13
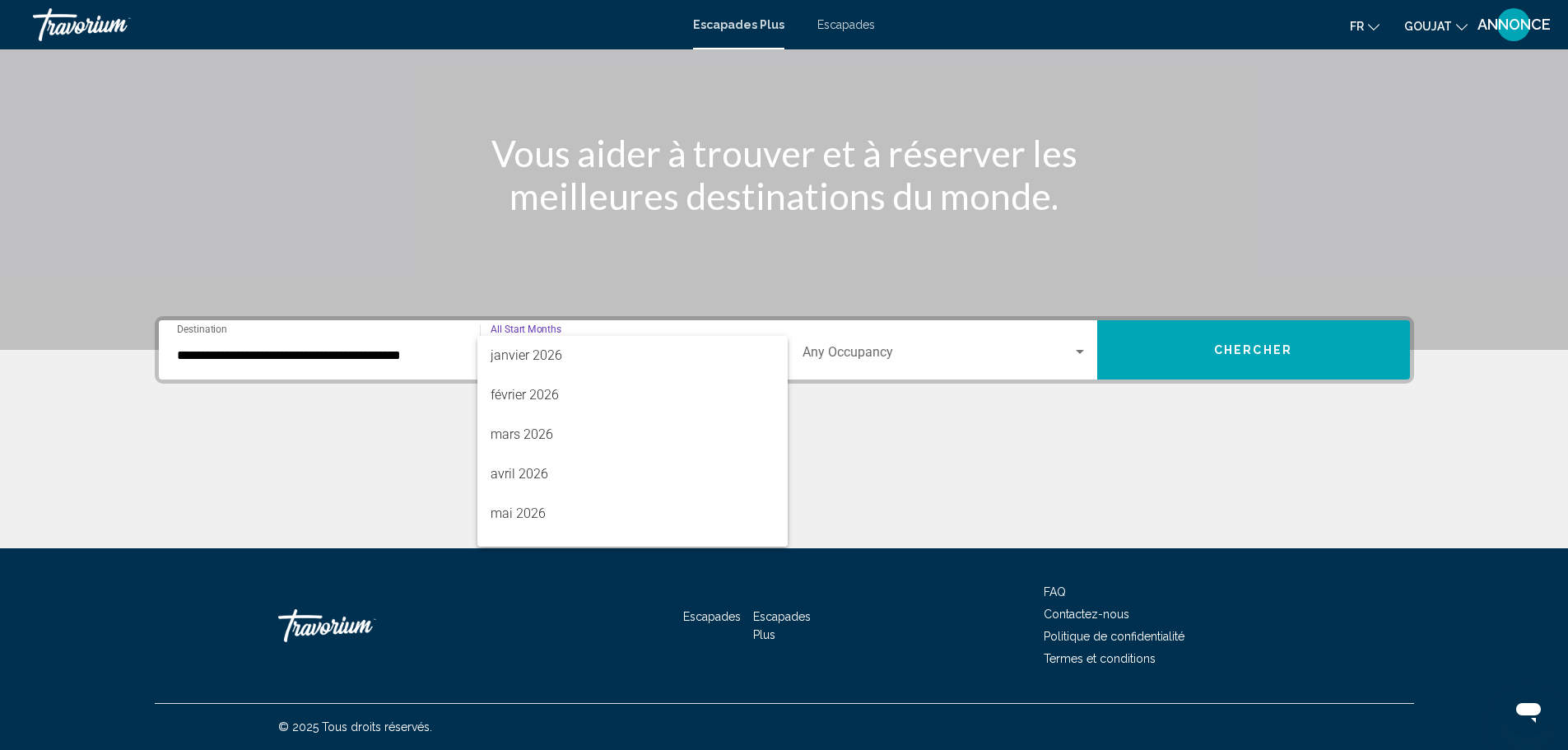
scroll to position [307, 0]
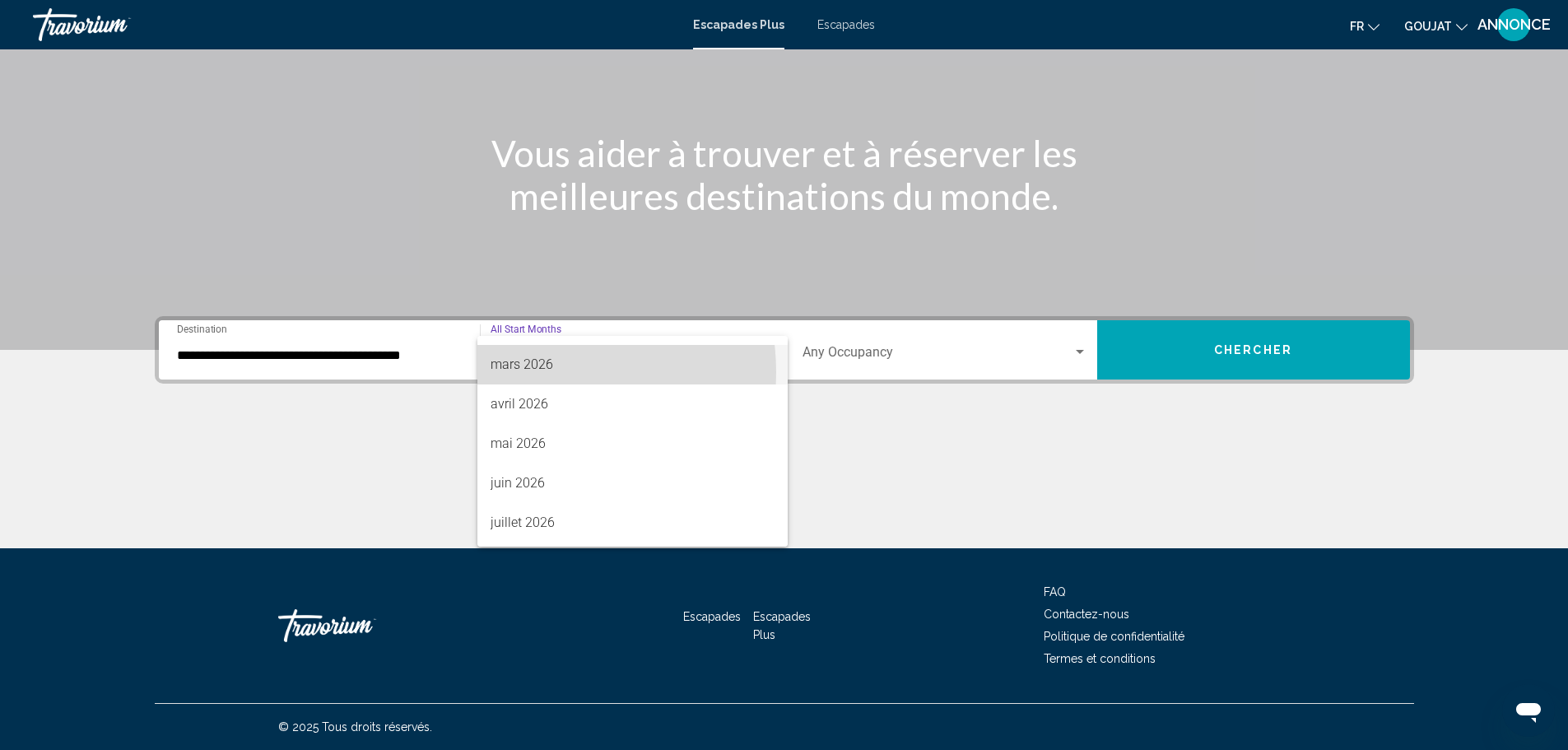
click at [533, 372] on span "mars 2026" at bounding box center [633, 364] width 284 height 39
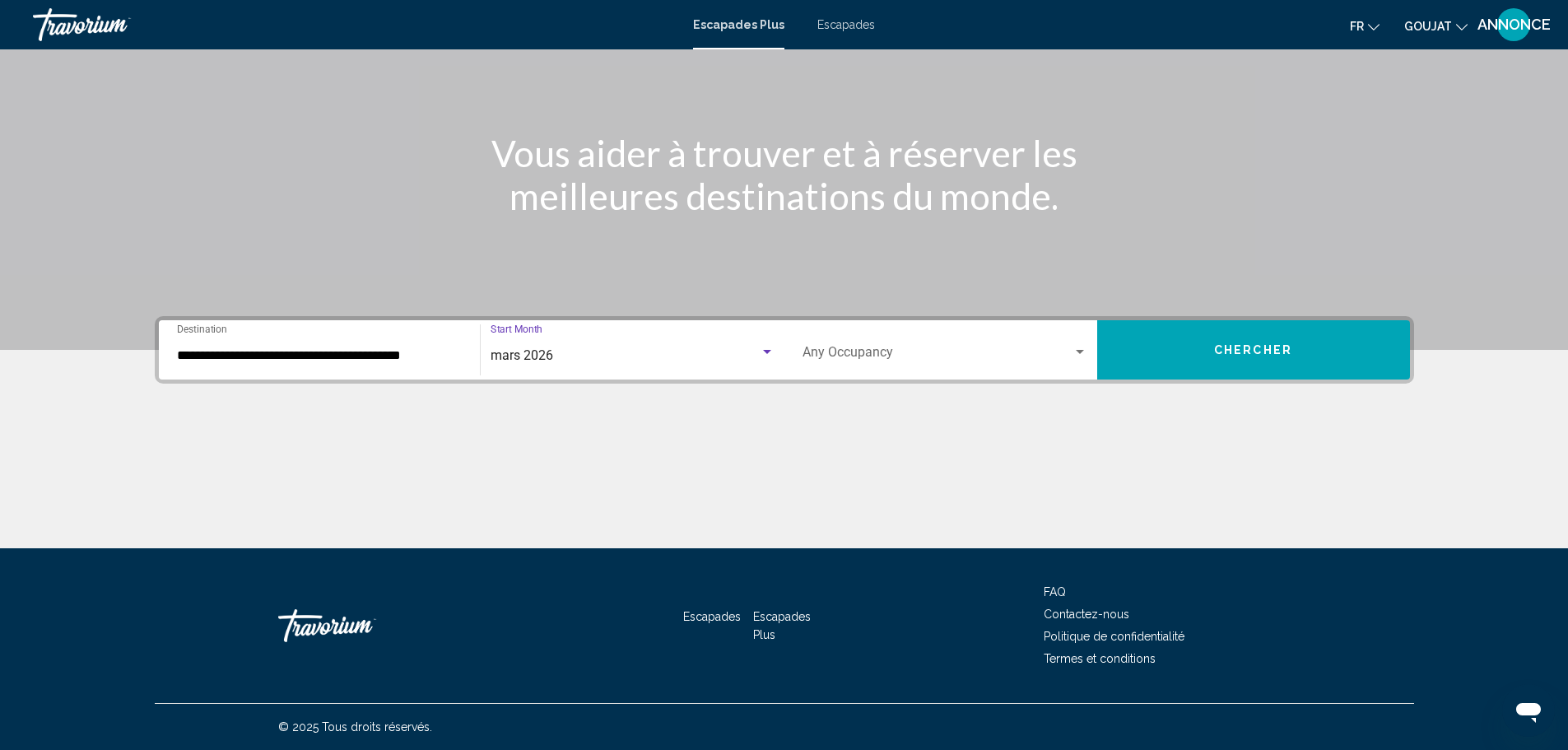
click at [1079, 349] on div "Search widget" at bounding box center [1079, 352] width 14 height 13
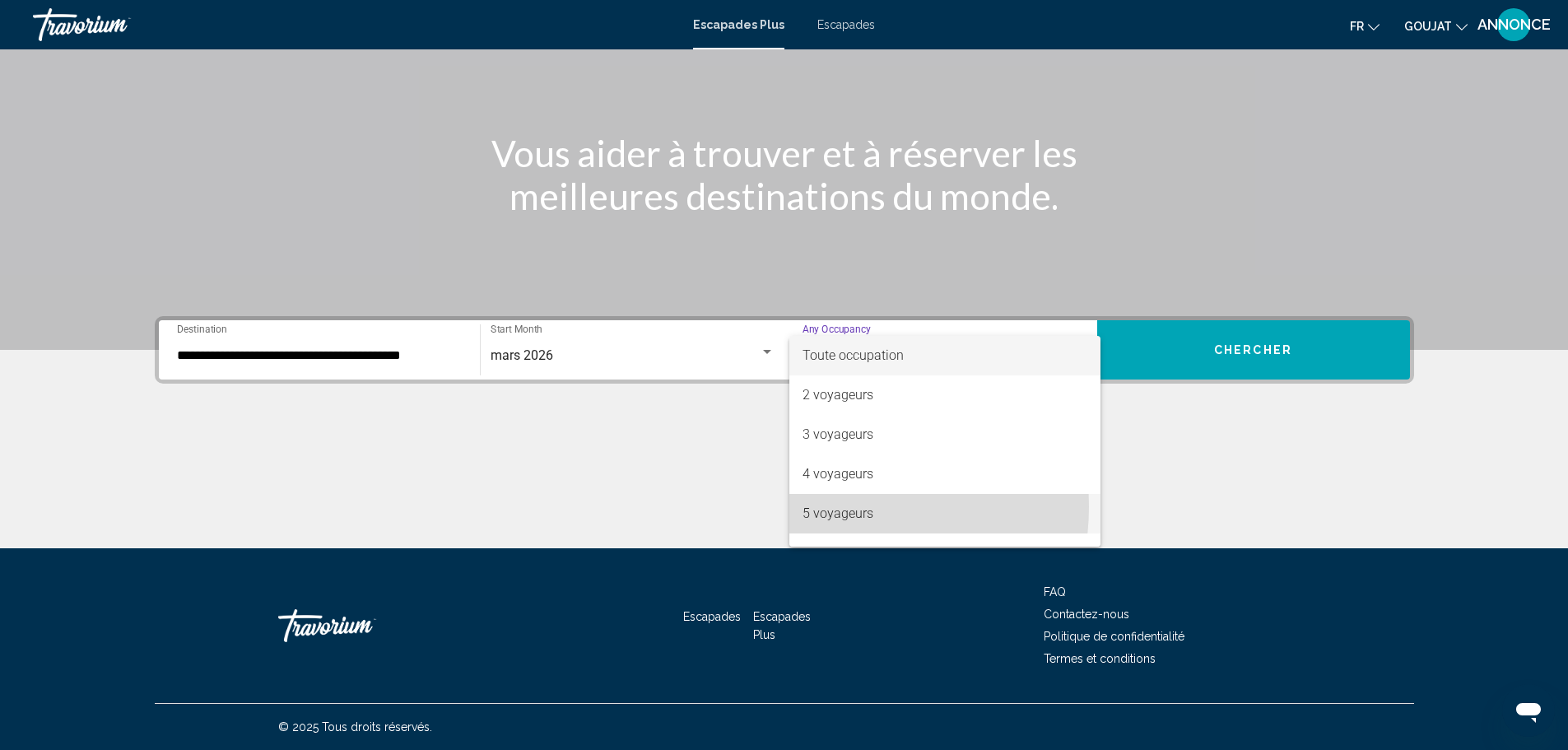
click at [822, 506] on font "5 voyageurs" at bounding box center [838, 513] width 71 height 15
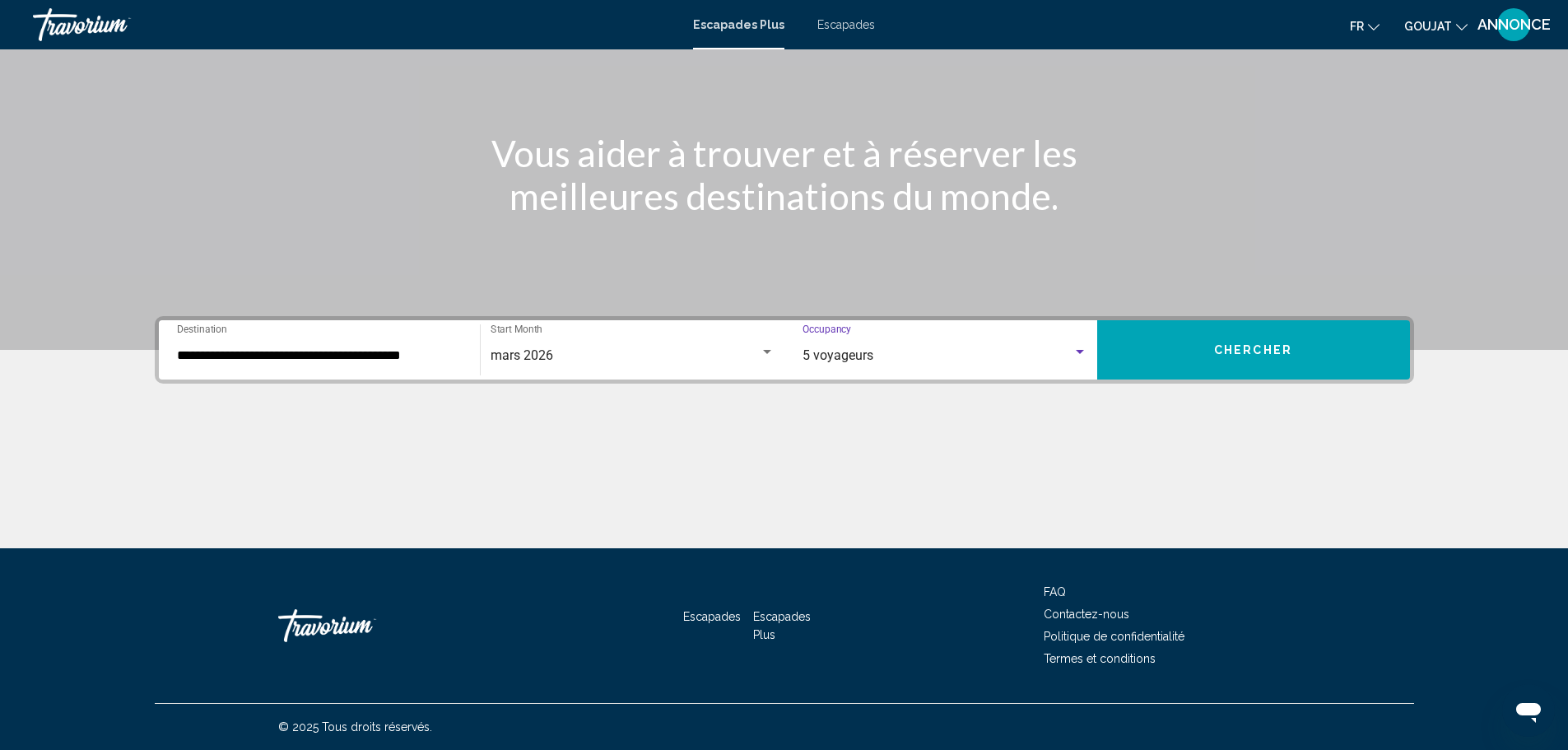
click at [1184, 340] on button "Chercher" at bounding box center [1254, 350] width 313 height 60
